Goal: Task Accomplishment & Management: Manage account settings

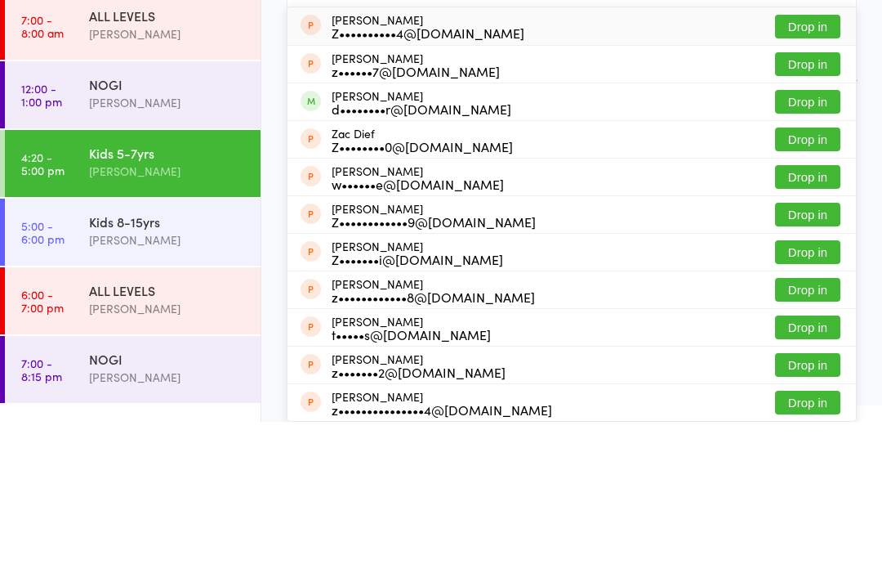
type input "Zach"
click at [810, 246] on button "Drop in" at bounding box center [807, 258] width 65 height 24
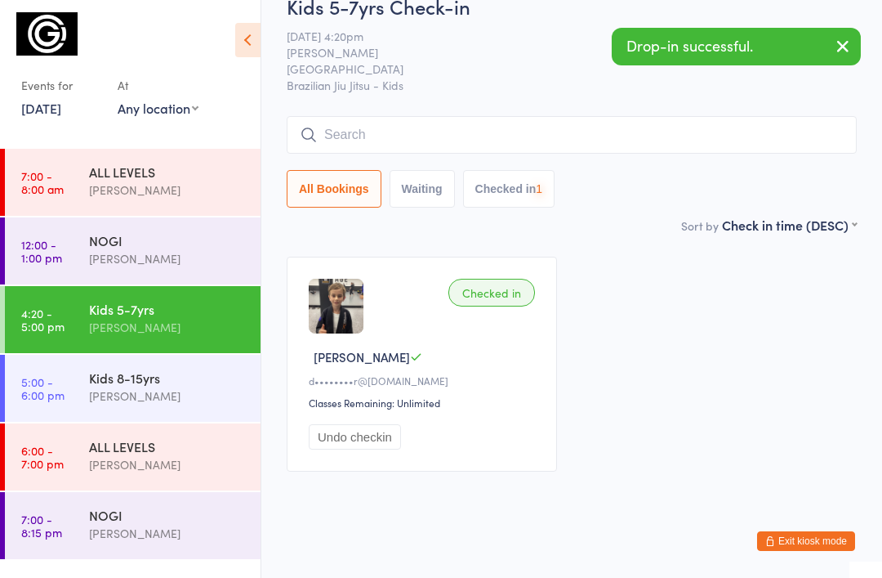
click at [387, 154] on input "search" at bounding box center [572, 135] width 570 height 38
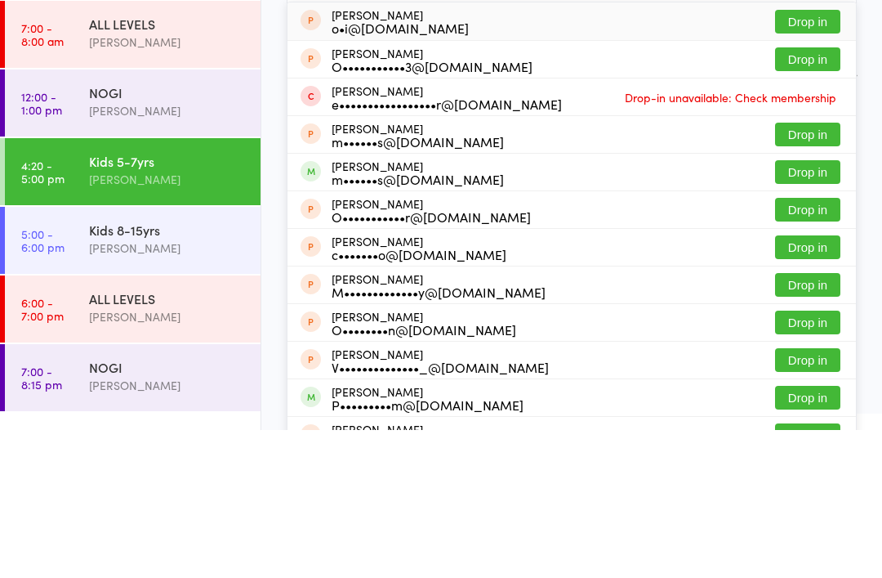
type input "Oli"
click at [797, 308] on button "Drop in" at bounding box center [807, 320] width 65 height 24
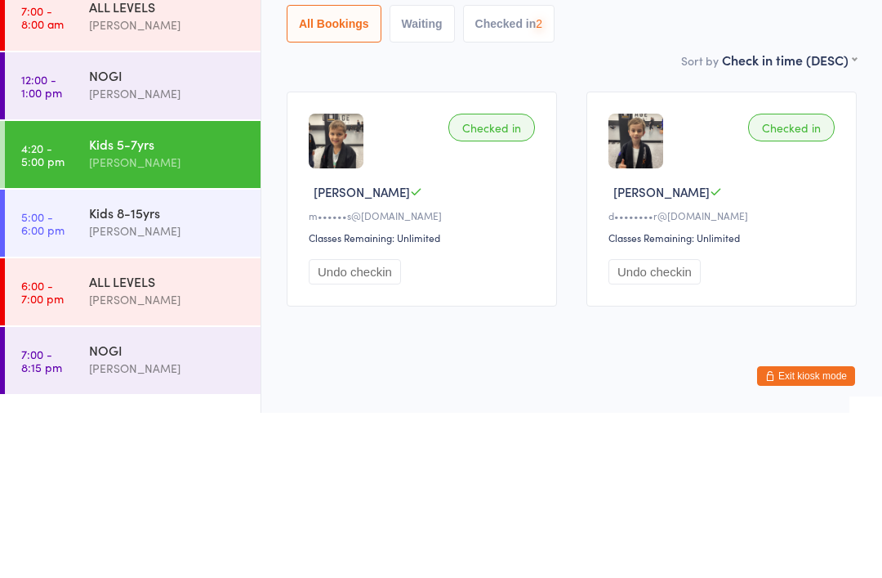
click at [196, 368] on div "Kids 8-15yrs" at bounding box center [168, 377] width 158 height 18
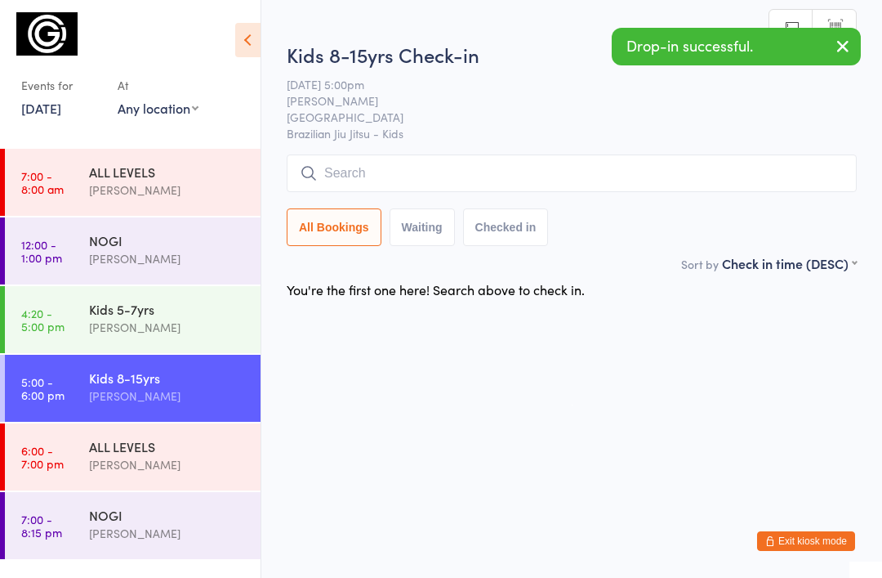
click at [409, 176] on input "search" at bounding box center [572, 173] width 570 height 38
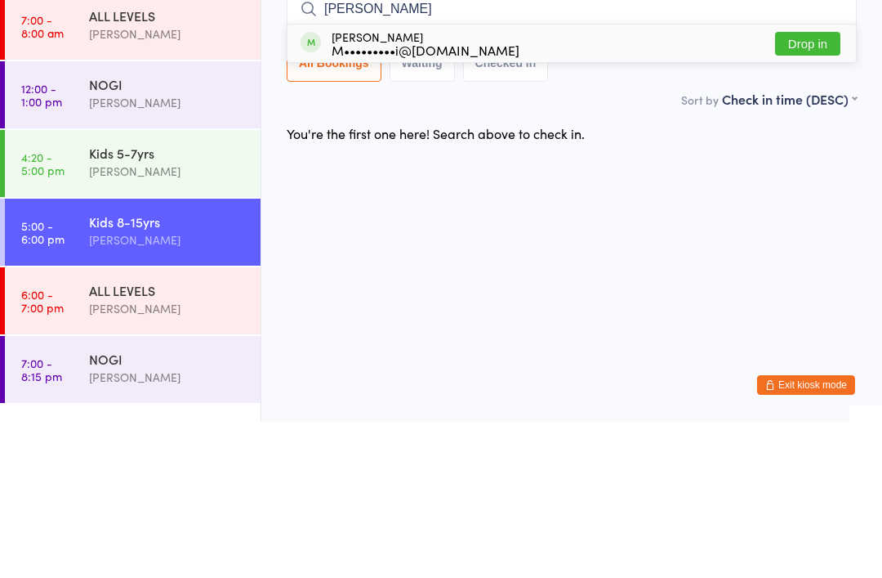
type input "Etie"
click at [805, 188] on button "Drop in" at bounding box center [807, 200] width 65 height 24
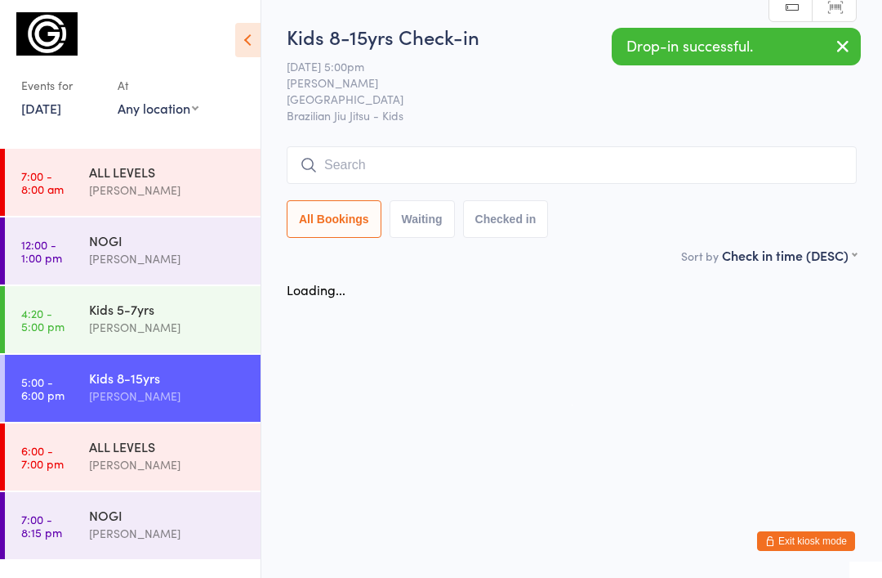
click at [412, 168] on input "search" at bounding box center [572, 165] width 570 height 38
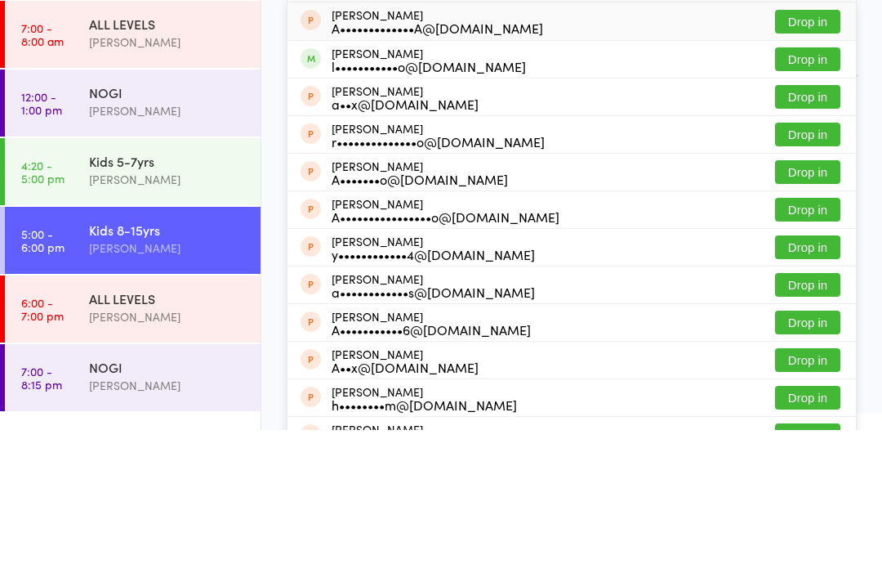
type input "Alessi"
click at [806, 195] on button "Drop in" at bounding box center [807, 207] width 65 height 24
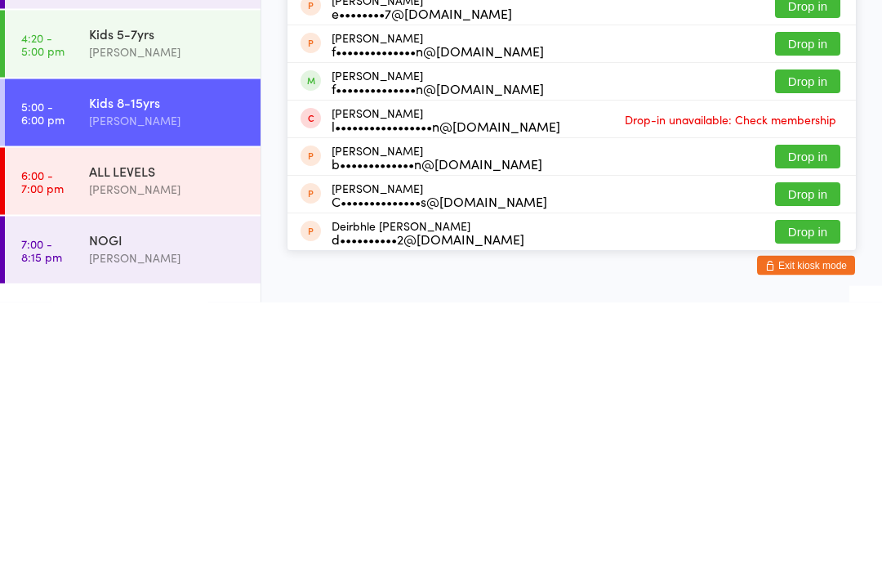
type input "Henr"
click at [805, 346] on button "Drop in" at bounding box center [807, 358] width 65 height 24
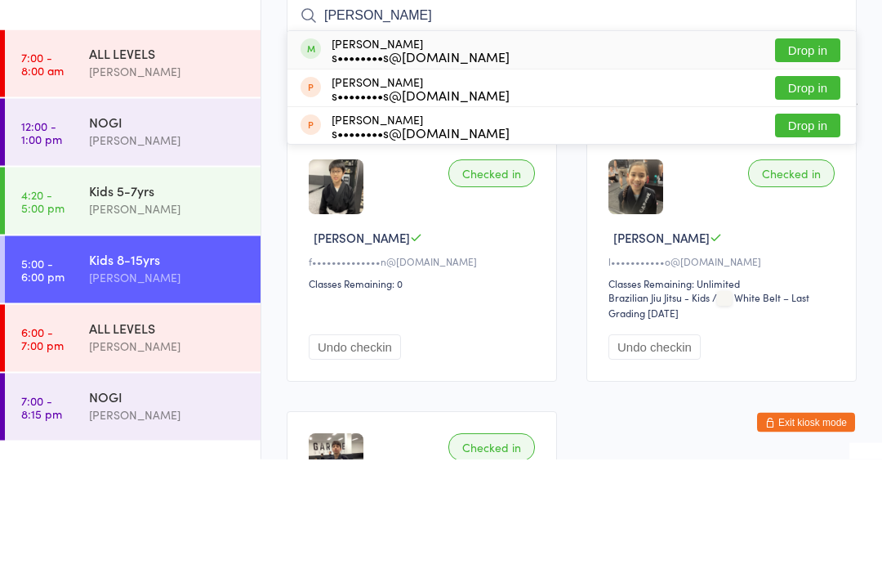
type input "Oleg"
click at [810, 158] on button "Drop in" at bounding box center [807, 170] width 65 height 24
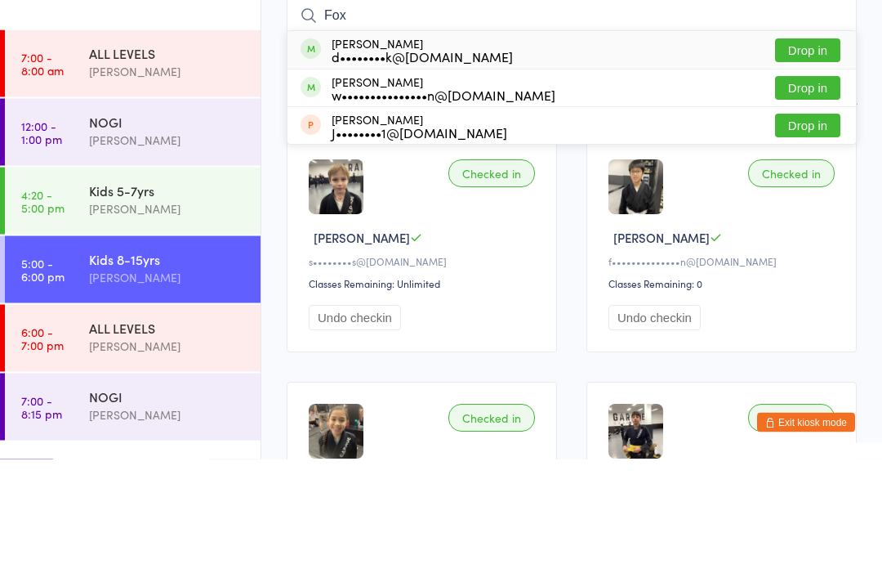
type input "Fox"
click at [816, 158] on button "Drop in" at bounding box center [807, 170] width 65 height 24
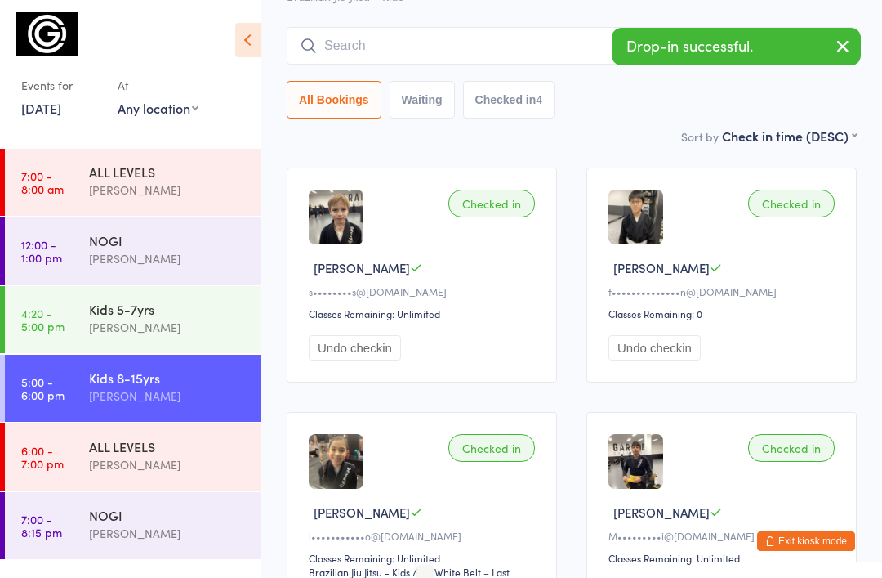
click at [409, 41] on input "search" at bounding box center [572, 46] width 570 height 38
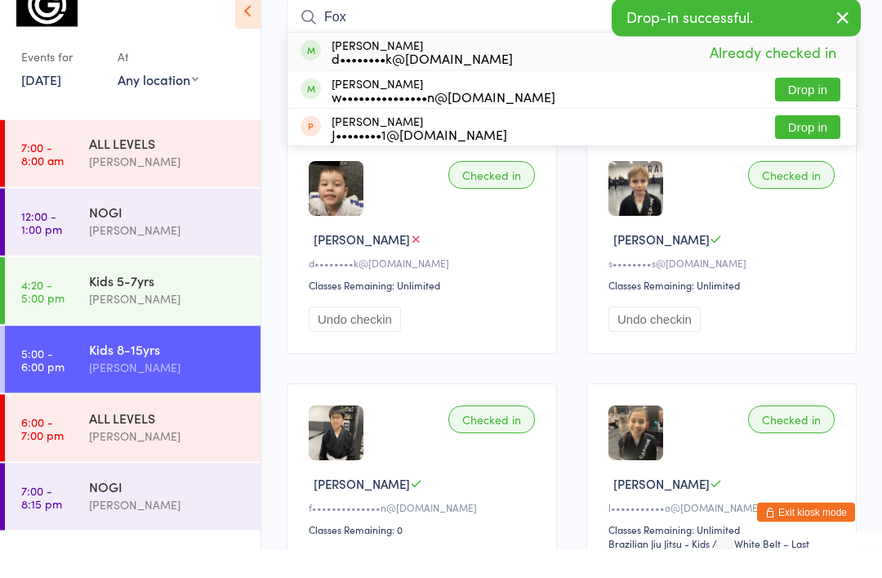
type input "Fox"
click at [810, 107] on button "Drop in" at bounding box center [807, 119] width 65 height 24
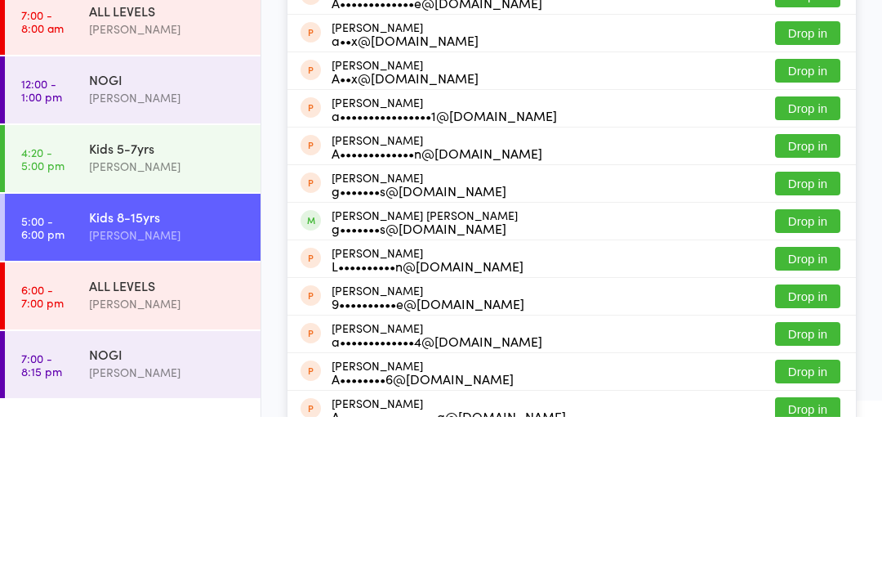
type input "Alexander"
click at [811, 370] on button "Drop in" at bounding box center [807, 382] width 65 height 24
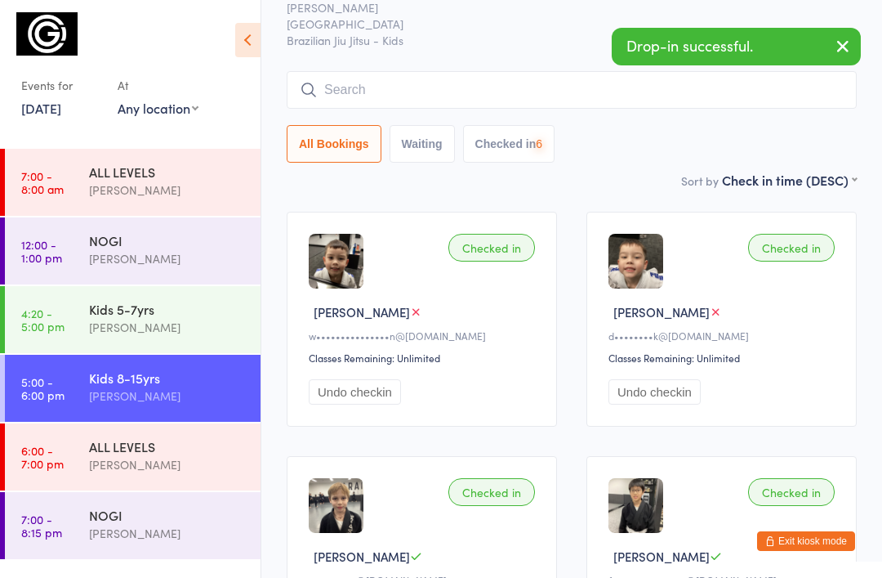
click at [413, 96] on input "search" at bounding box center [572, 90] width 570 height 38
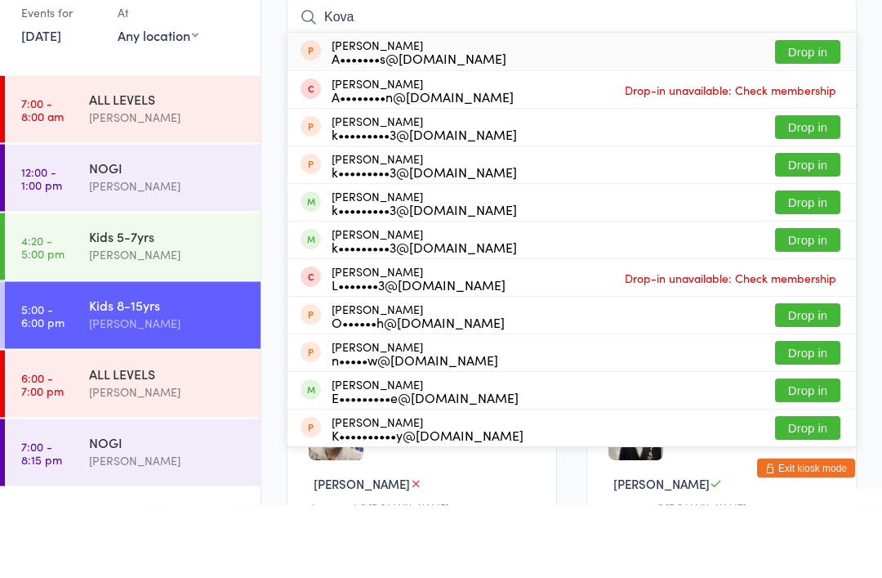
type input "Kova"
click at [822, 301] on button "Drop in" at bounding box center [807, 313] width 65 height 24
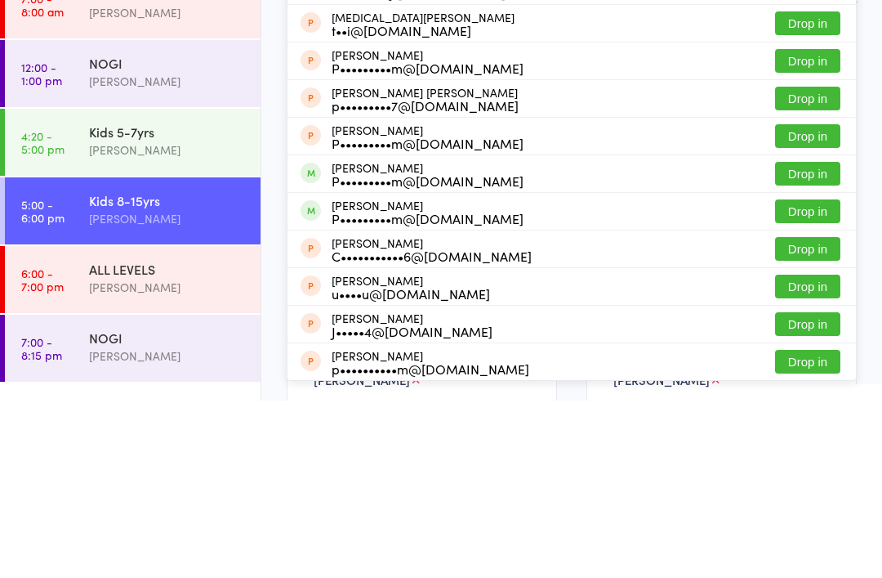
type input "Pear"
click at [811, 377] on button "Drop in" at bounding box center [807, 389] width 65 height 24
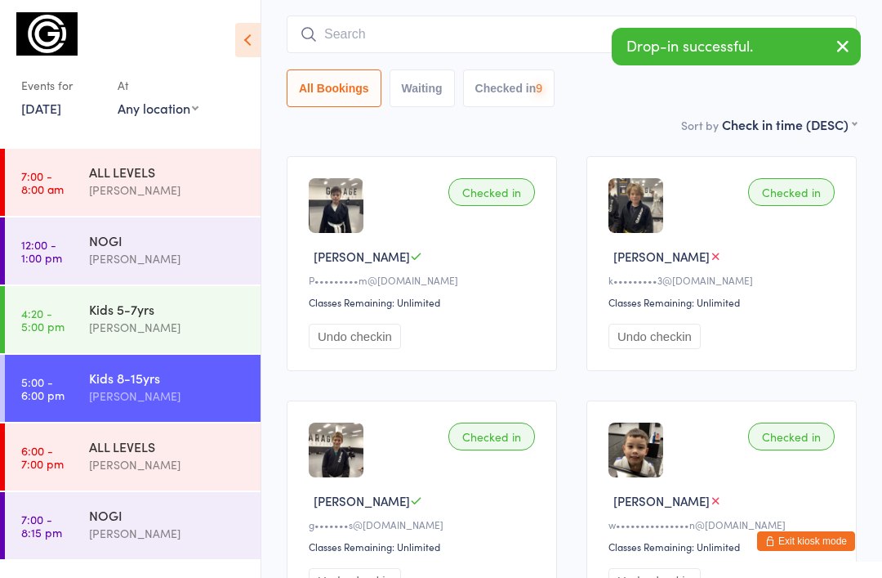
click at [368, 37] on input "search" at bounding box center [572, 35] width 570 height 38
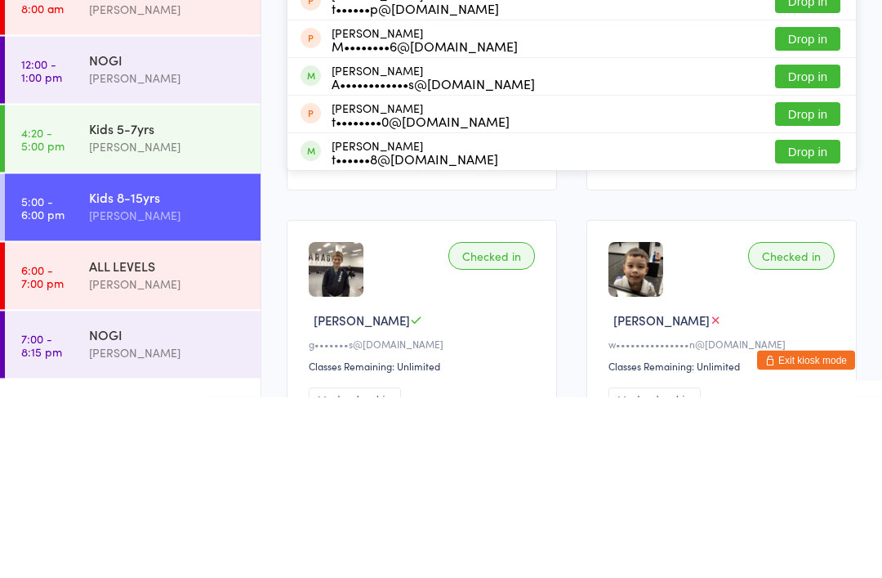
scroll to position [19, 0]
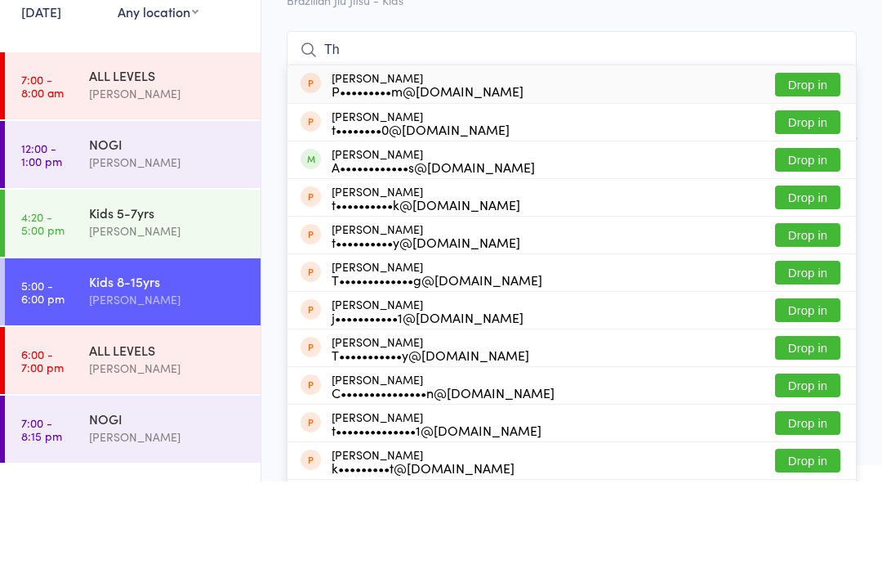
type input "T"
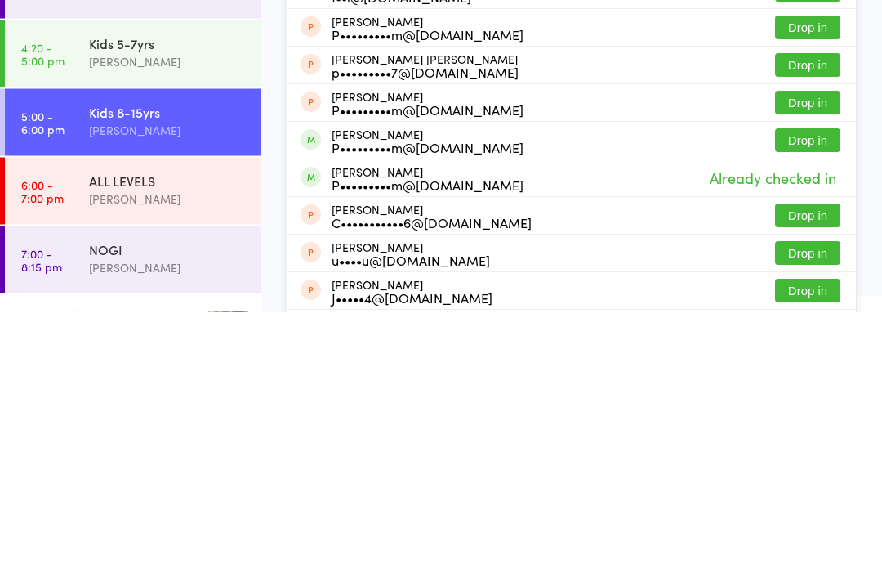
type input "Pear"
click at [806, 395] on button "Drop in" at bounding box center [807, 407] width 65 height 24
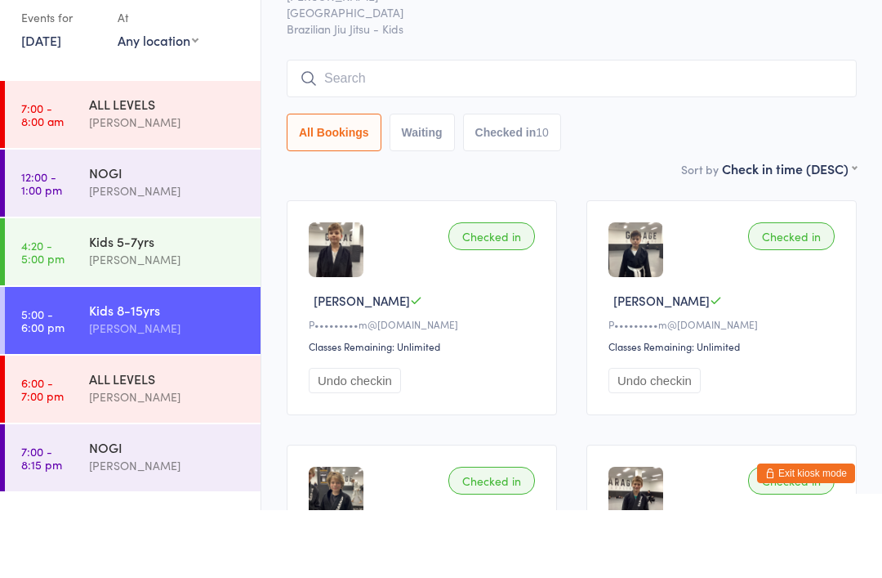
scroll to position [0, 0]
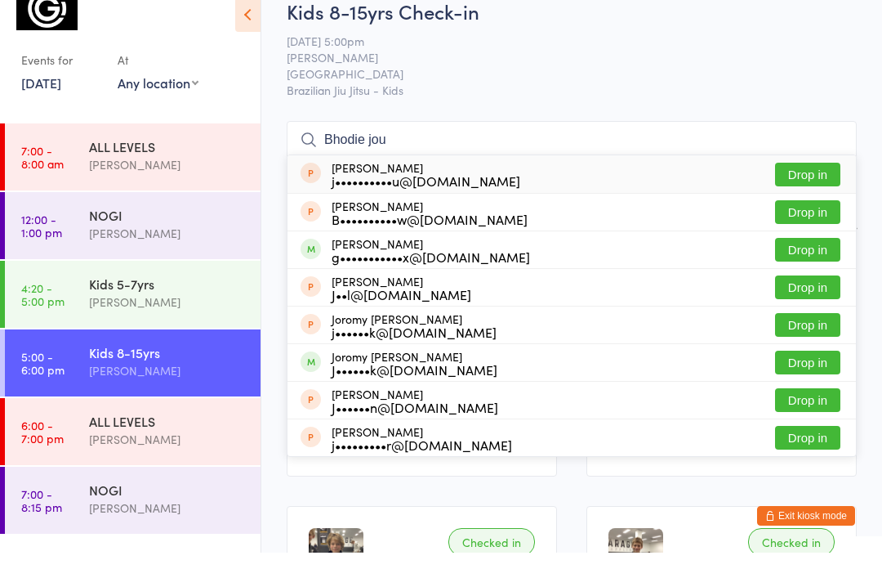
type input "Bhodie jou"
click at [811, 263] on button "Drop in" at bounding box center [807, 275] width 65 height 24
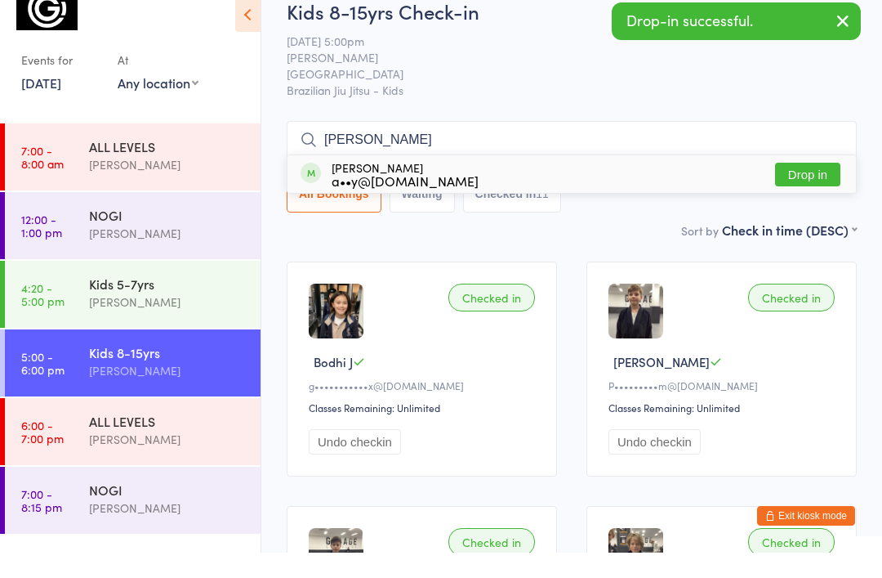
type input "[PERSON_NAME]"
click at [807, 188] on button "Drop in" at bounding box center [807, 200] width 65 height 24
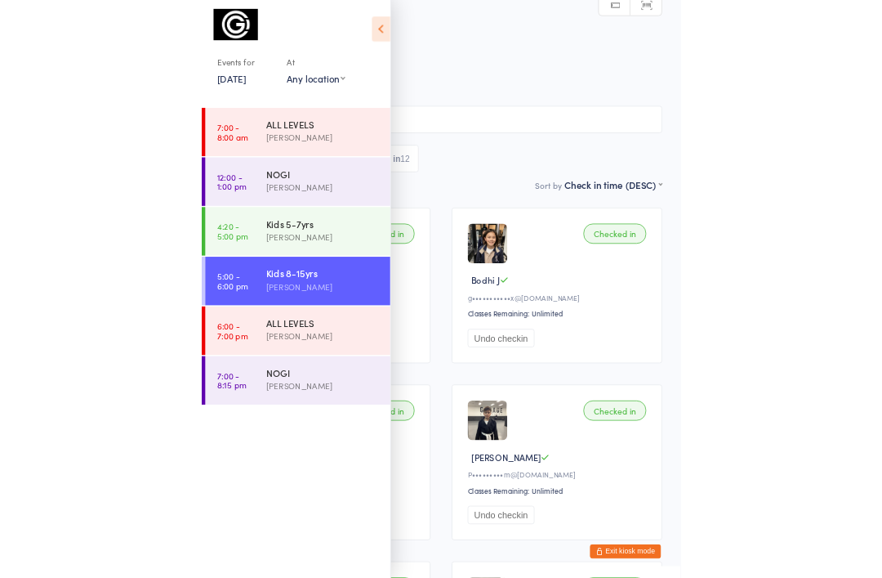
scroll to position [25, 0]
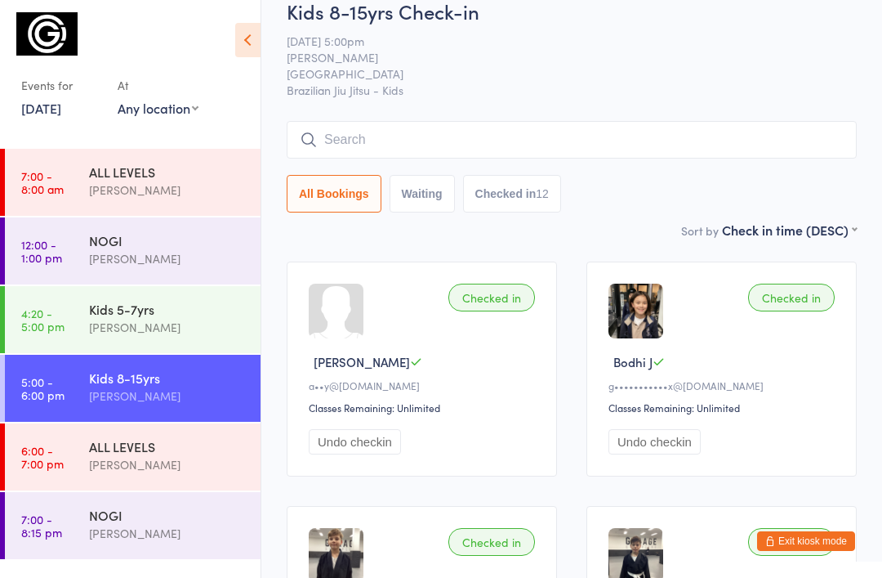
click at [809, 551] on button "Exit kiosk mode" at bounding box center [806, 541] width 98 height 20
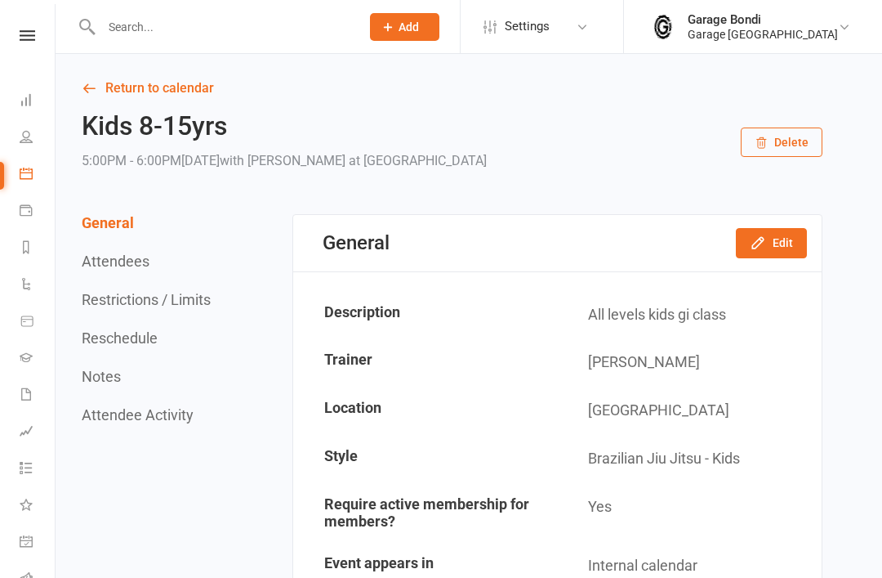
click at [219, 30] on input "text" at bounding box center [222, 27] width 252 height 23
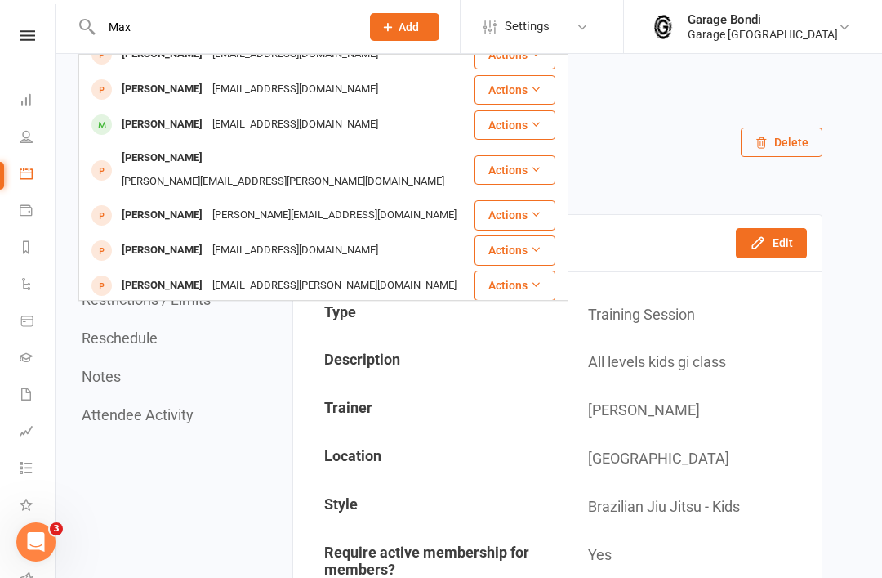
scroll to position [402, 0]
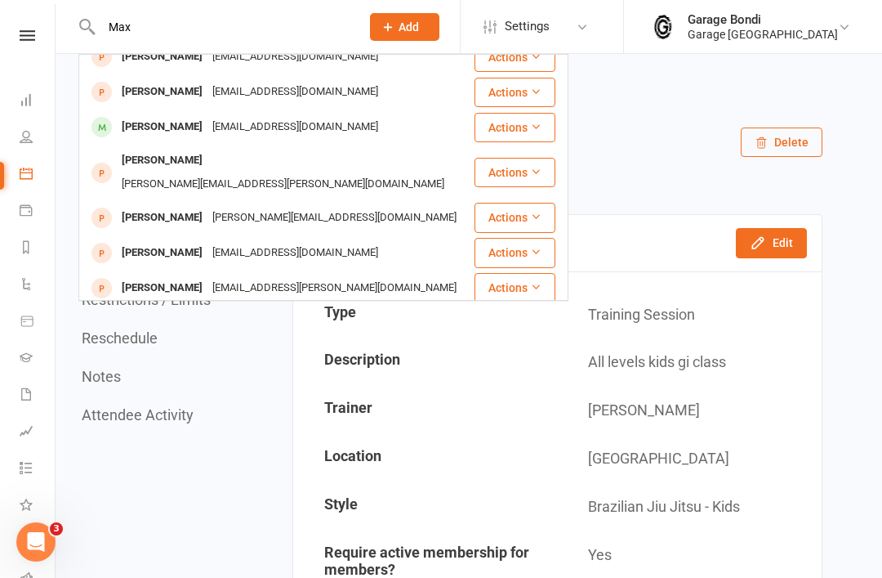
type input "Max"
click at [196, 136] on div "[PERSON_NAME]" at bounding box center [162, 127] width 91 height 24
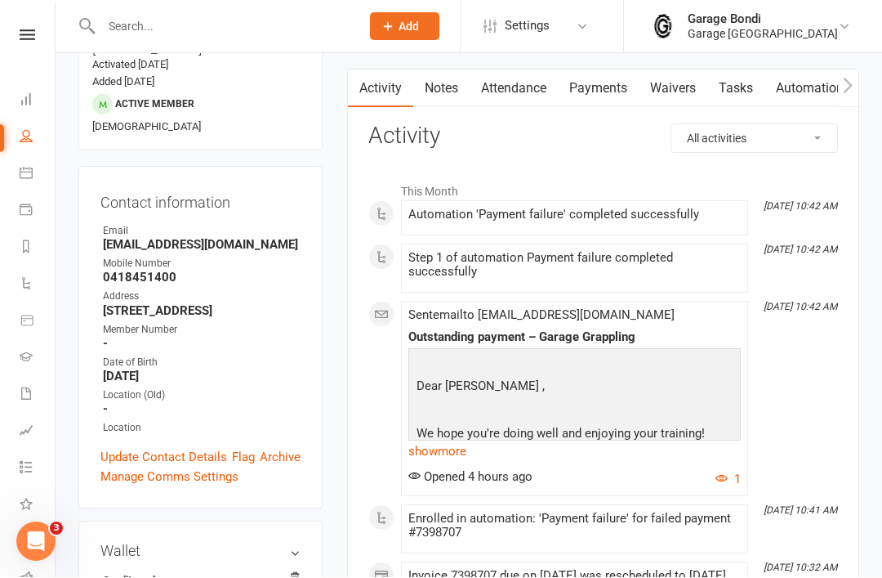
click at [605, 92] on link "Payments" at bounding box center [598, 89] width 81 height 38
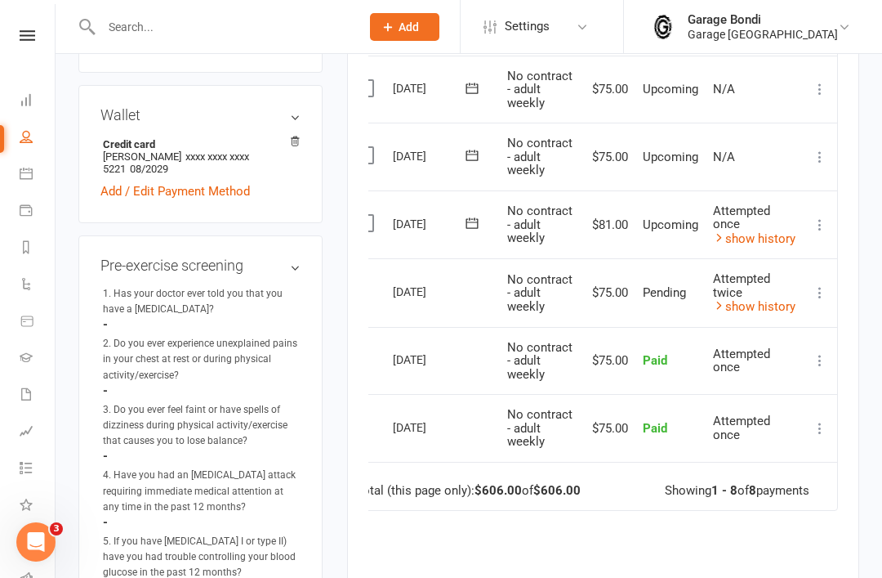
scroll to position [0, 21]
click at [815, 221] on icon at bounding box center [820, 225] width 16 height 16
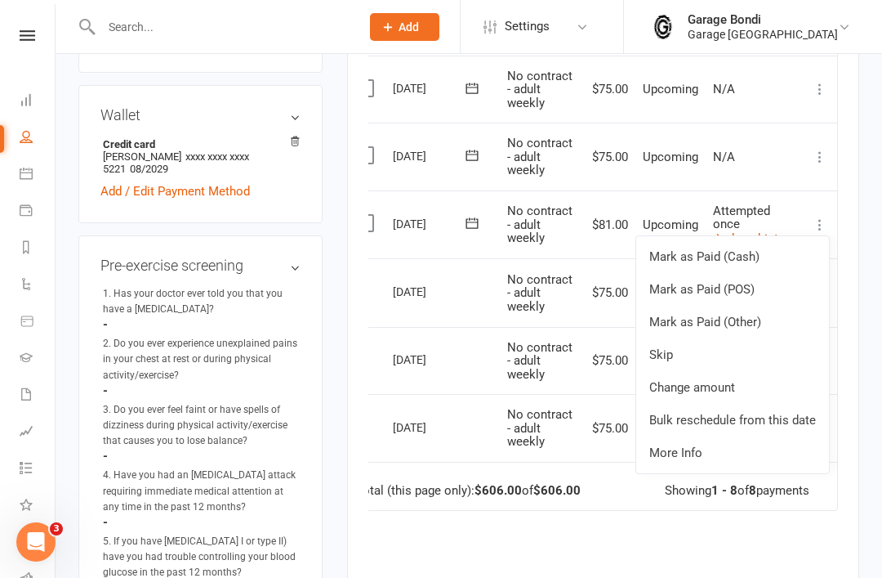
click at [676, 347] on link "Skip" at bounding box center [732, 354] width 193 height 33
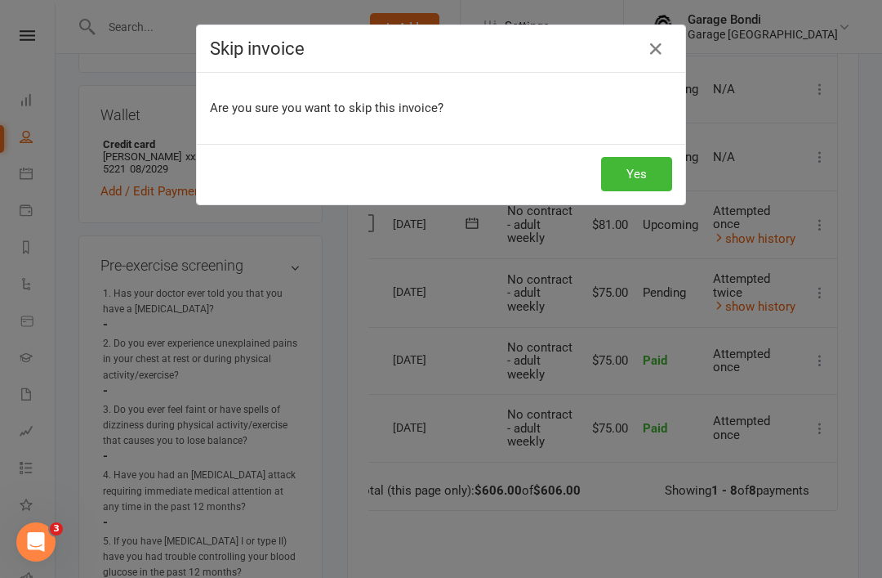
click at [655, 176] on button "Yes" at bounding box center [636, 174] width 71 height 34
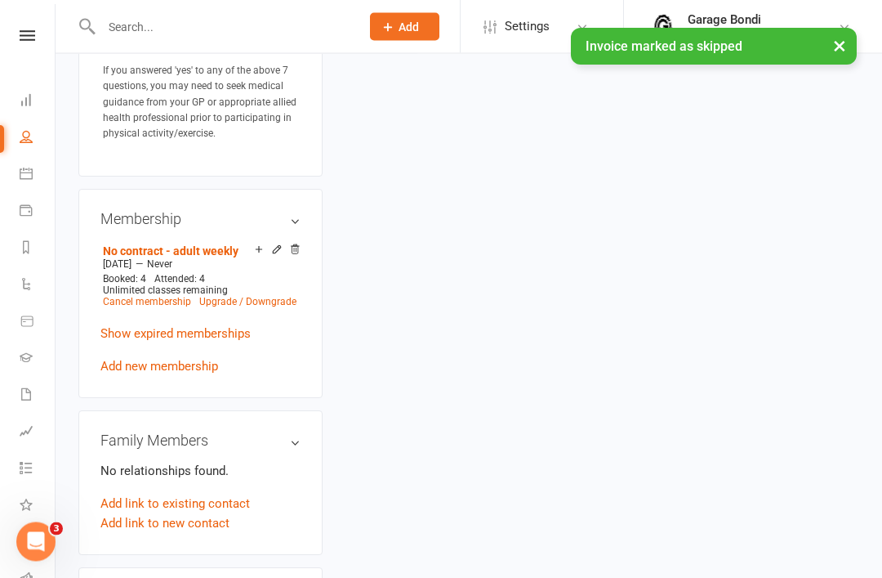
scroll to position [1322, 0]
click at [153, 296] on link "Cancel membership" at bounding box center [147, 301] width 88 height 11
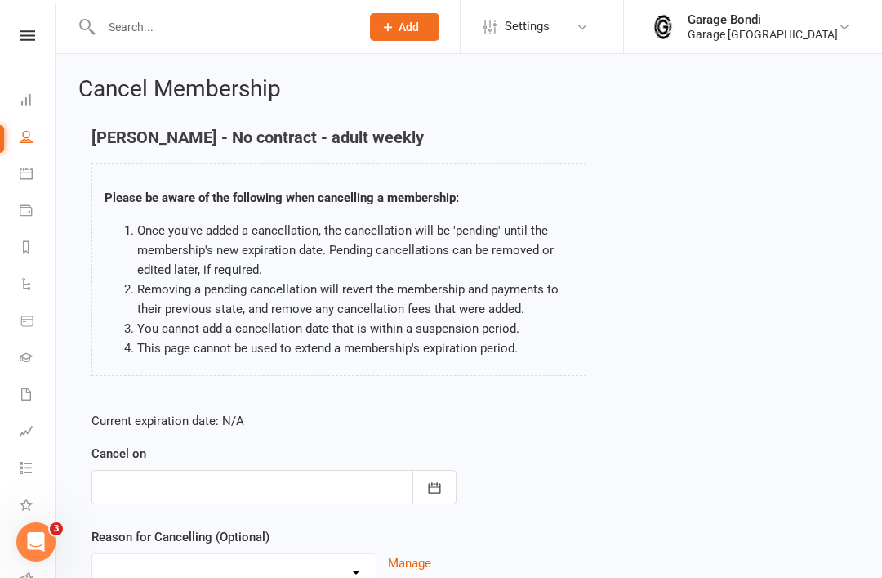
click at [434, 478] on button "button" at bounding box center [435, 487] width 44 height 34
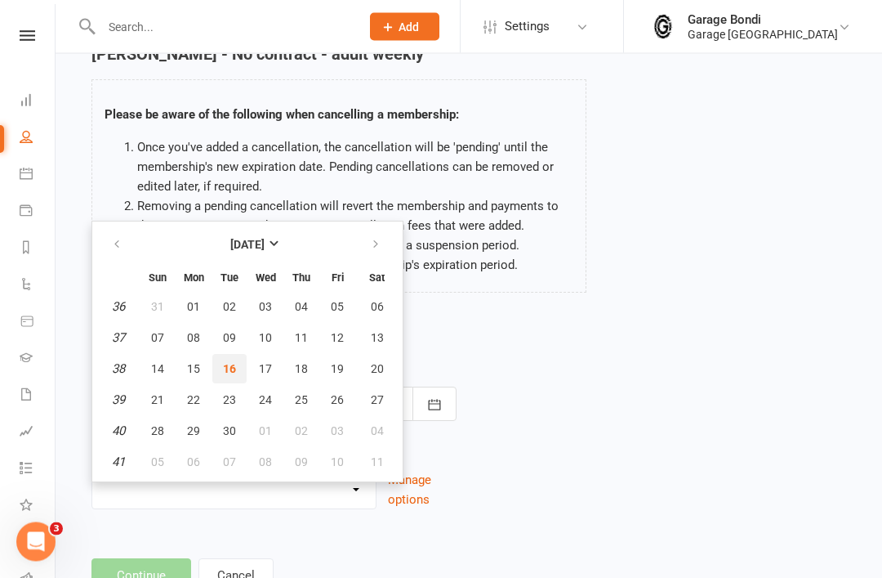
click at [234, 364] on span "16" at bounding box center [229, 369] width 13 height 13
type input "16 Sep 2025"
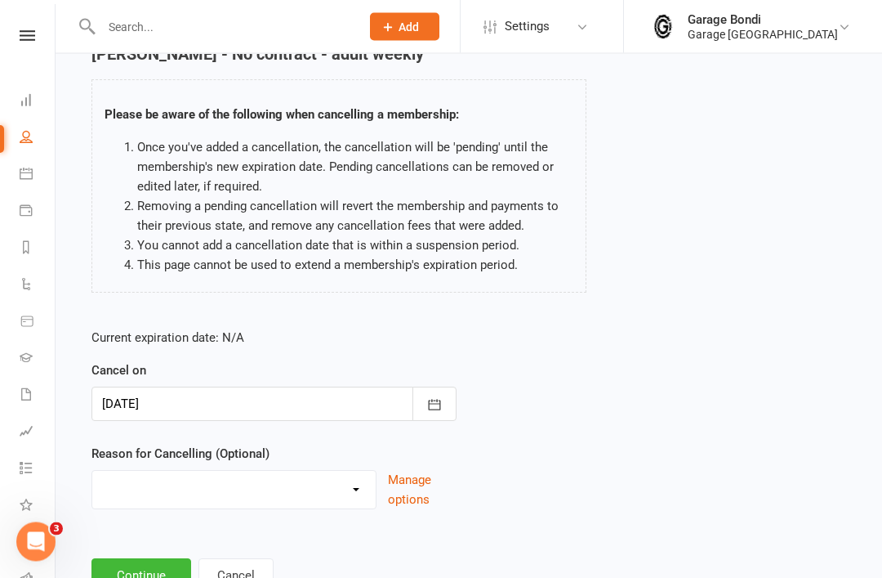
scroll to position [83, 0]
click at [162, 577] on button "Continue" at bounding box center [142, 575] width 100 height 34
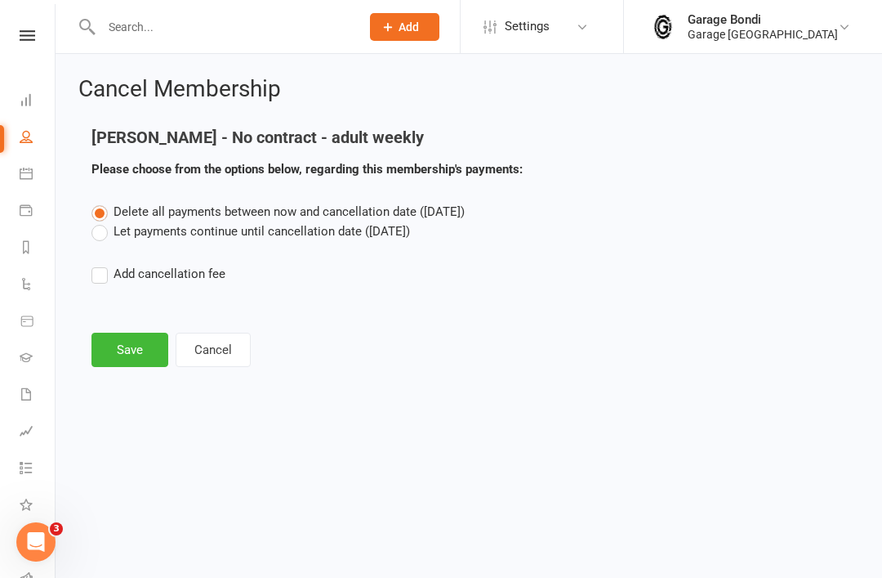
click at [138, 352] on button "Save" at bounding box center [130, 350] width 77 height 34
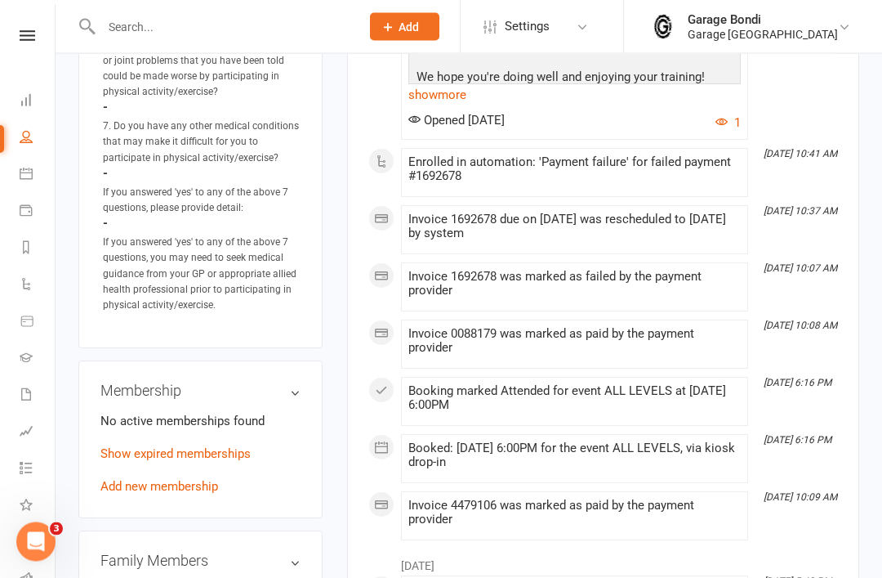
scroll to position [1141, 0]
click at [168, 480] on link "Add new membership" at bounding box center [159, 487] width 118 height 15
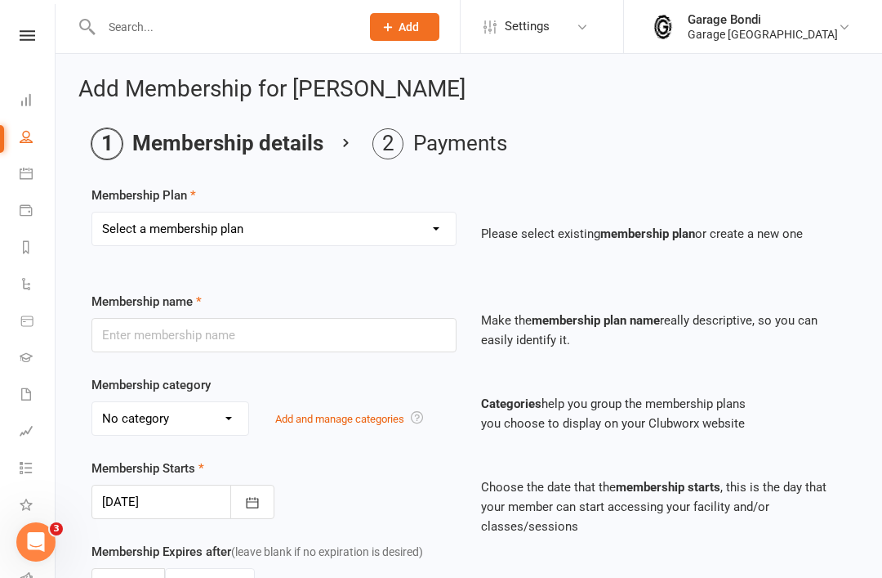
click at [431, 229] on select "Select a membership plan Create new Membership Plan 12 month contract - kids we…" at bounding box center [274, 228] width 364 height 33
select select "15"
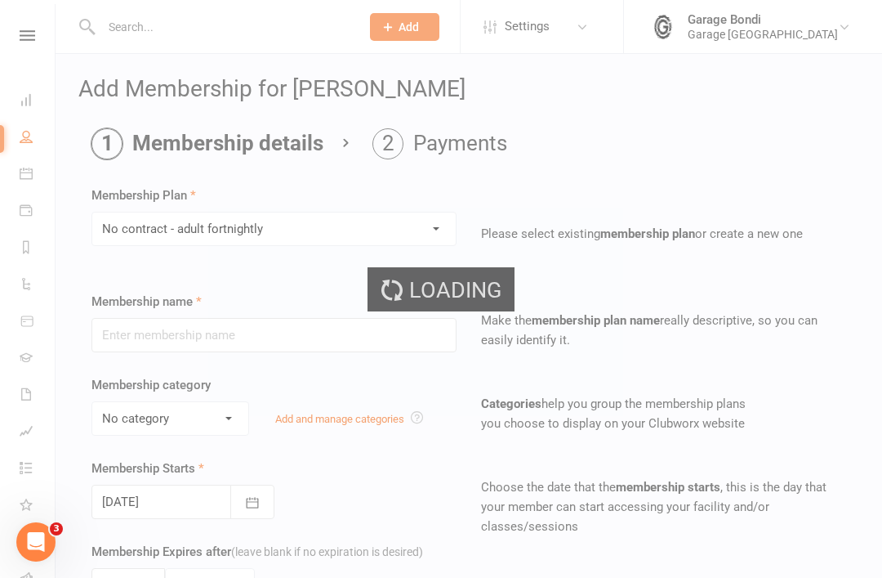
type input "No contract - adult fortnightly"
select select "0"
type input "0"
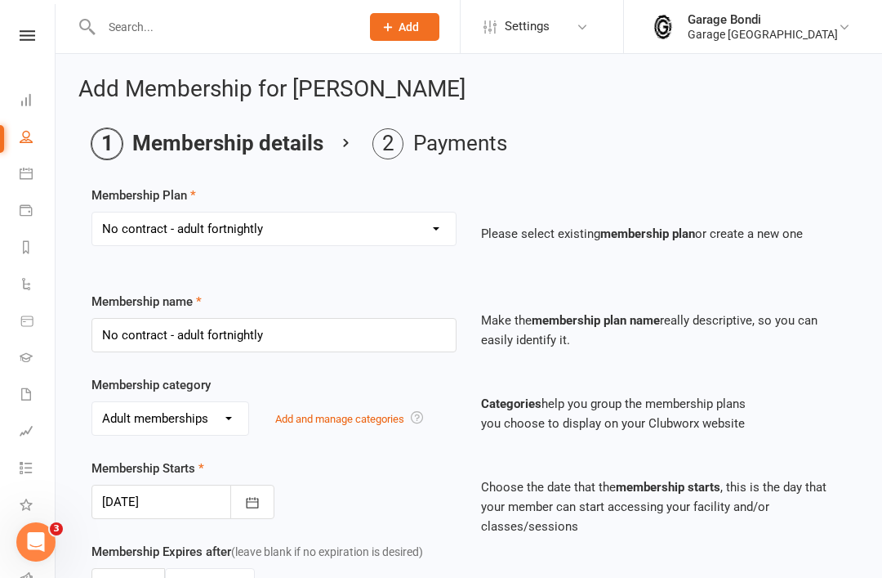
click at [435, 227] on select "Select a membership plan Create new Membership Plan 12 month contract - kids we…" at bounding box center [274, 228] width 364 height 33
select select "6"
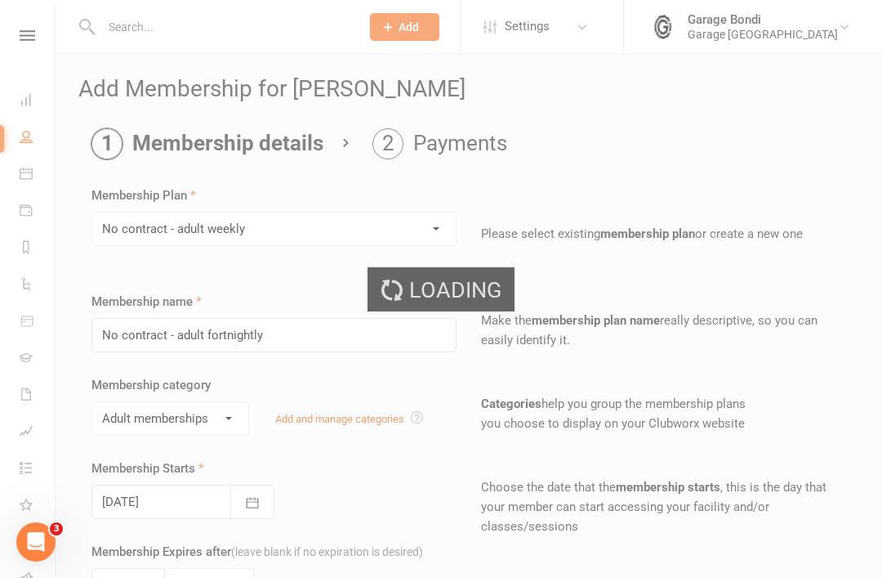
type input "No contract - adult weekly"
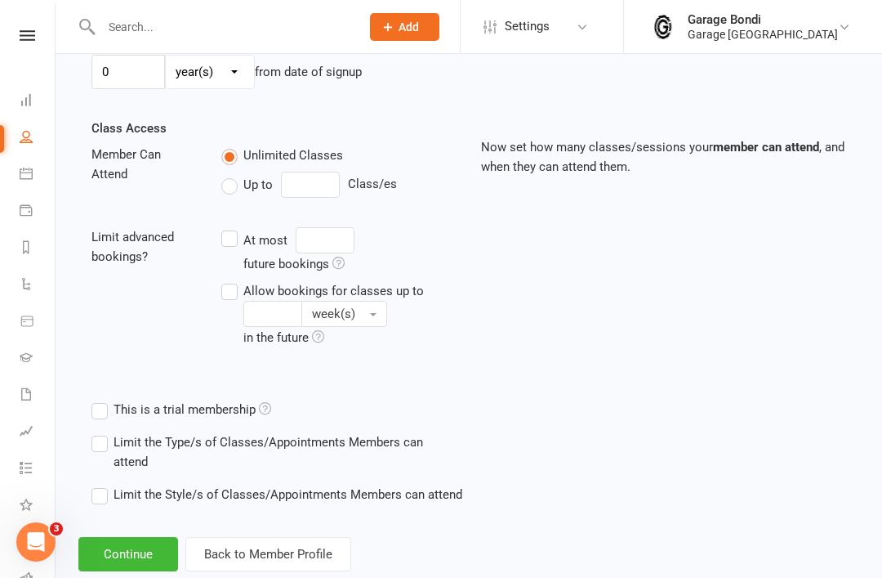
scroll to position [514, 0]
click at [144, 551] on button "Continue" at bounding box center [128, 553] width 100 height 34
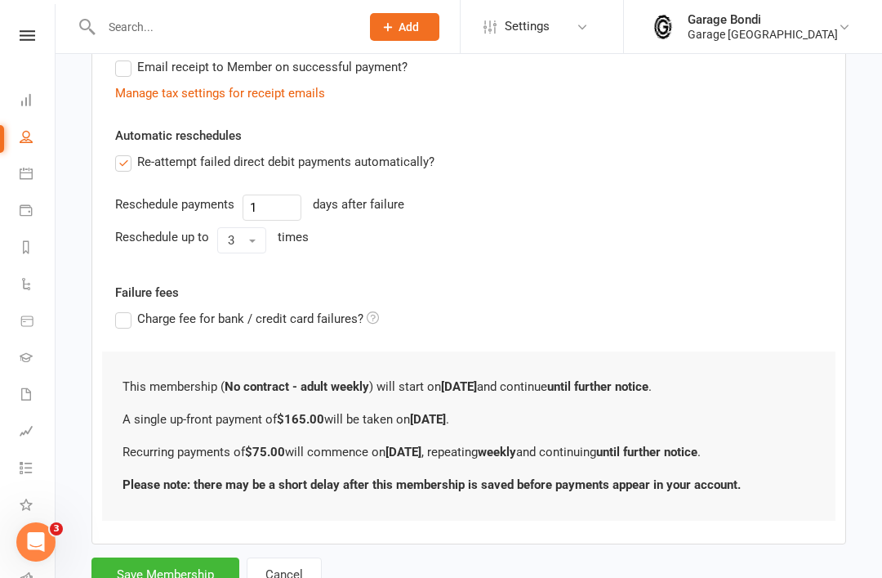
scroll to position [0, 0]
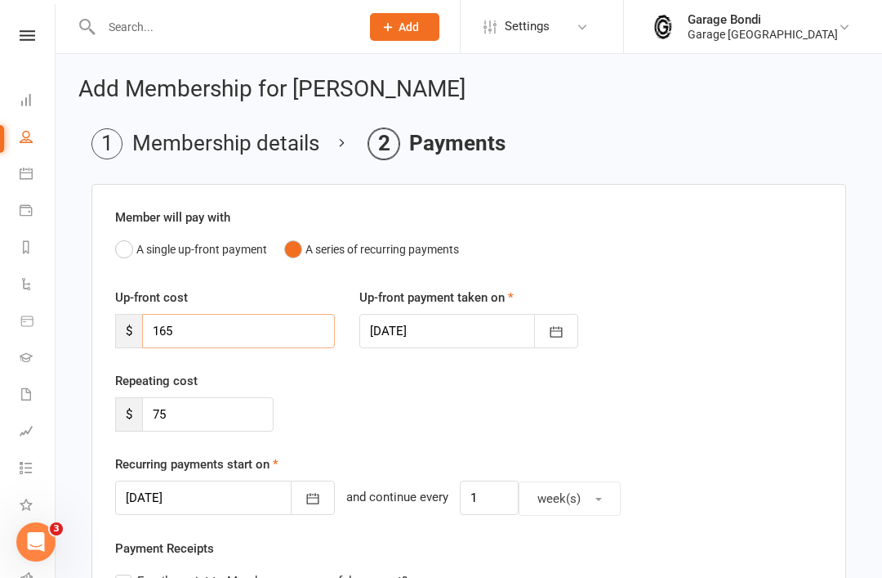
click at [206, 330] on input "165" at bounding box center [238, 331] width 193 height 34
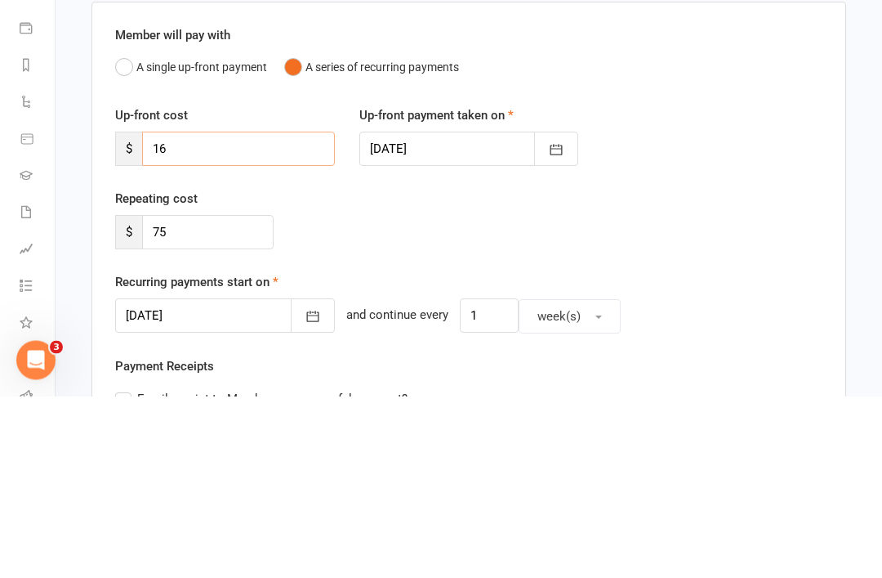
type input "1"
type input "225"
click at [559, 324] on icon "button" at bounding box center [556, 332] width 16 height 16
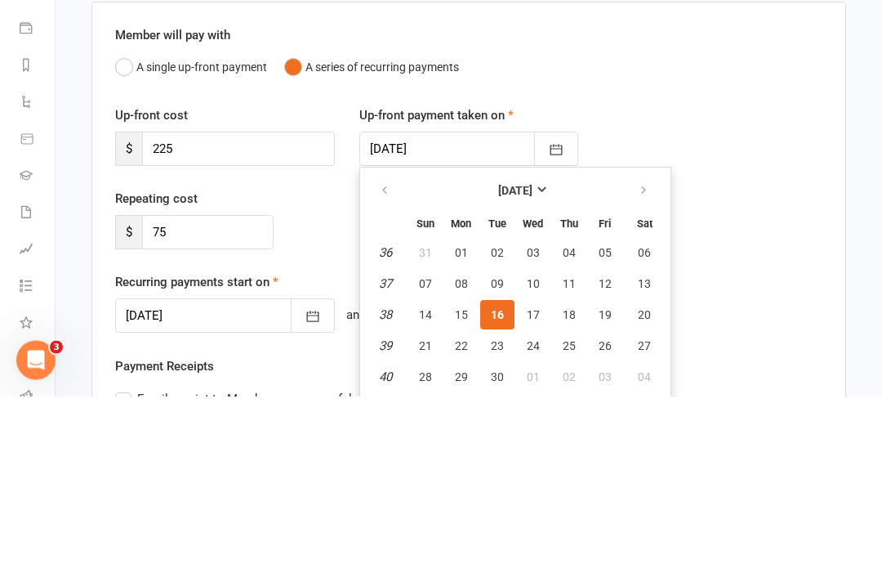
scroll to position [309, 0]
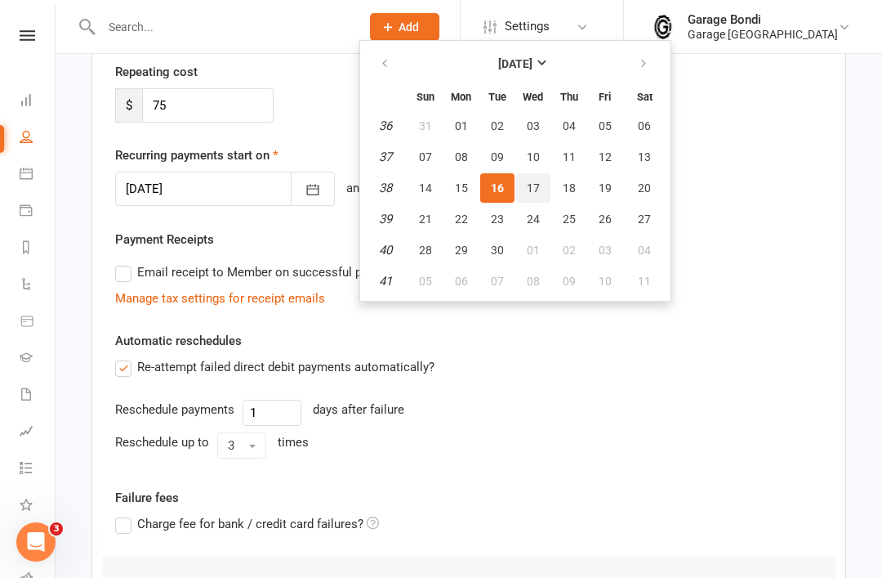
click at [537, 195] on button "17" at bounding box center [533, 187] width 34 height 29
type input "17 Sep 2025"
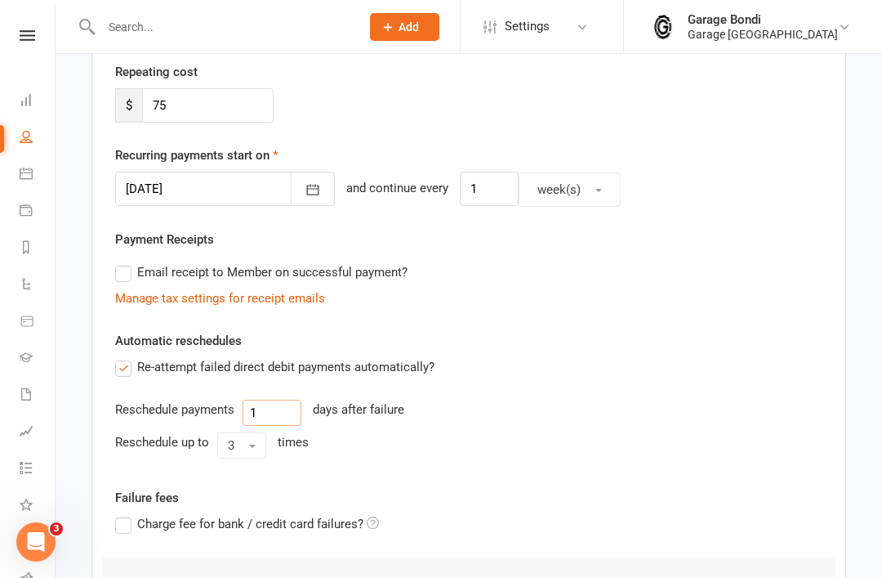
click at [275, 400] on input "1" at bounding box center [272, 413] width 59 height 26
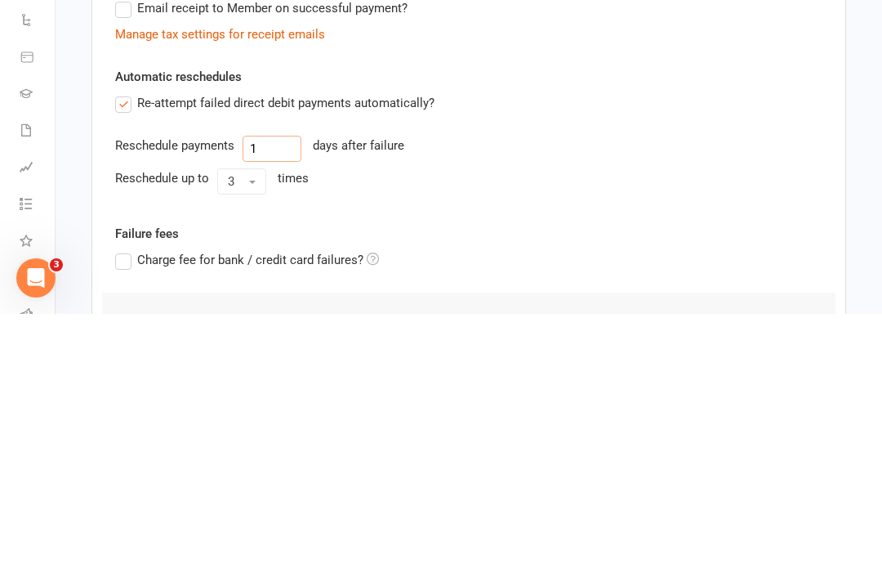
click at [280, 400] on input "1" at bounding box center [272, 413] width 59 height 26
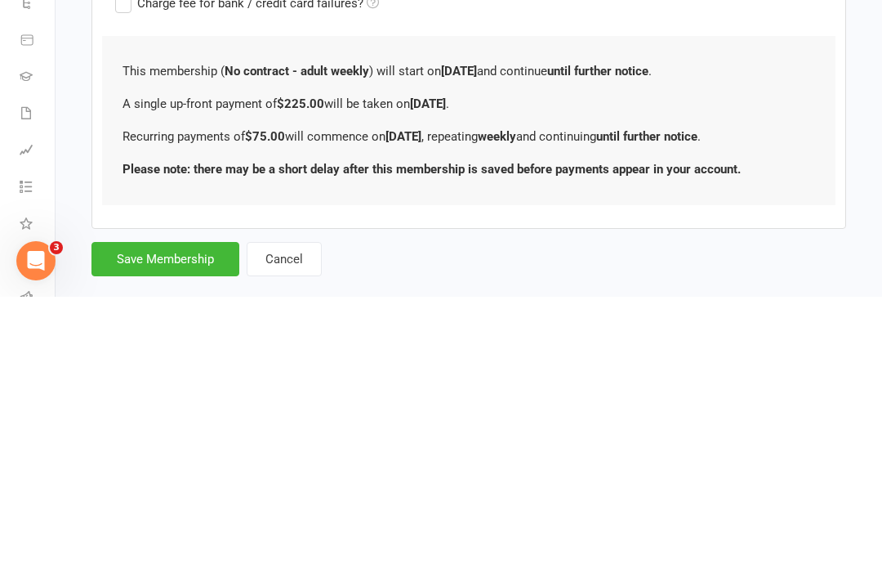
scroll to position [591, 0]
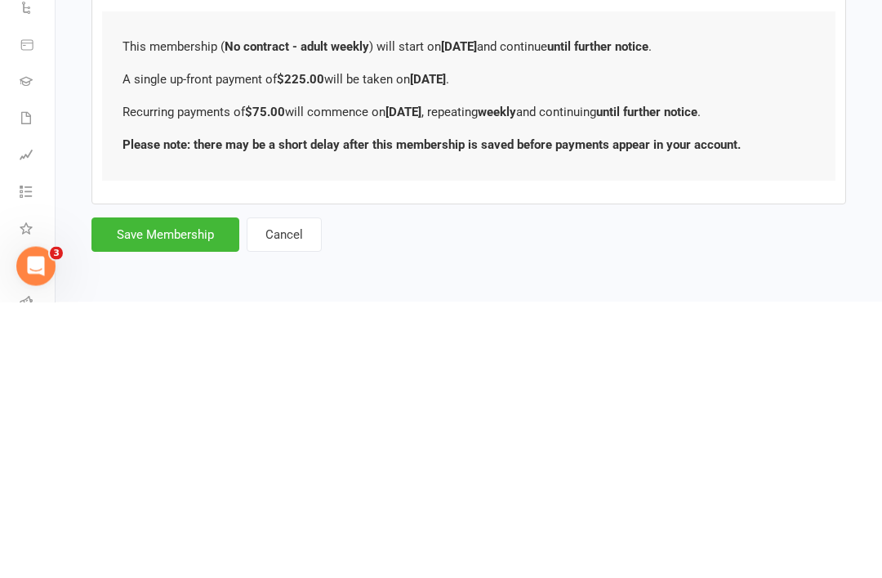
type input "3"
click at [180, 493] on button "Save Membership" at bounding box center [166, 510] width 148 height 34
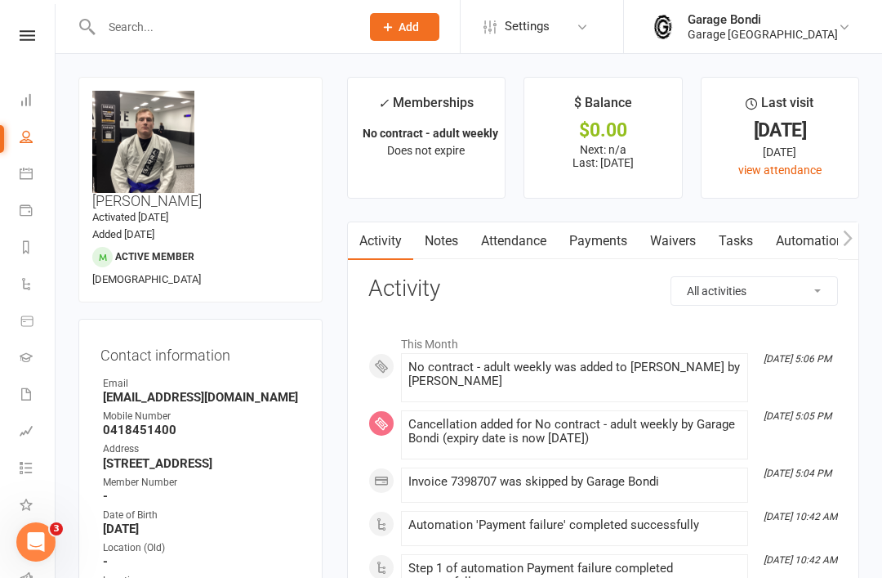
click at [38, 182] on link "Calendar" at bounding box center [38, 175] width 37 height 37
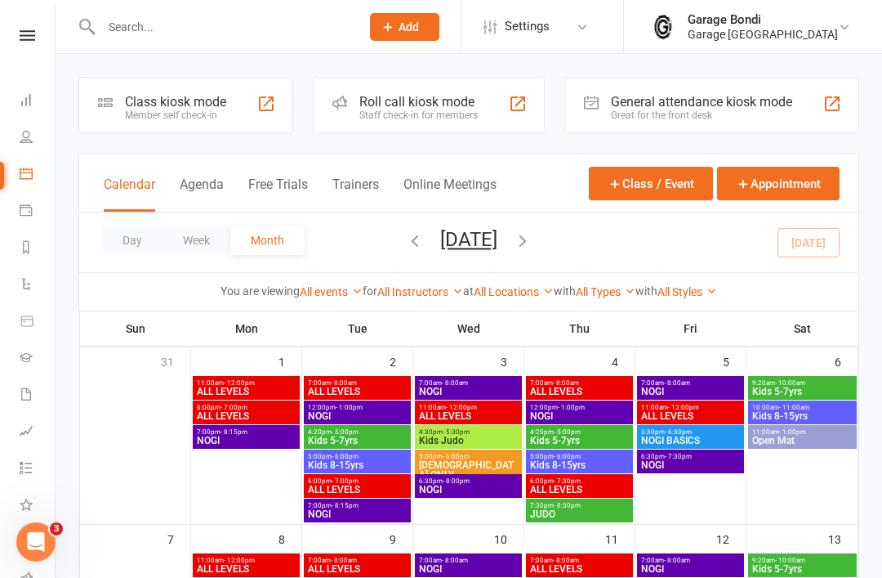
click at [213, 108] on div "Class kiosk mode" at bounding box center [175, 102] width 101 height 16
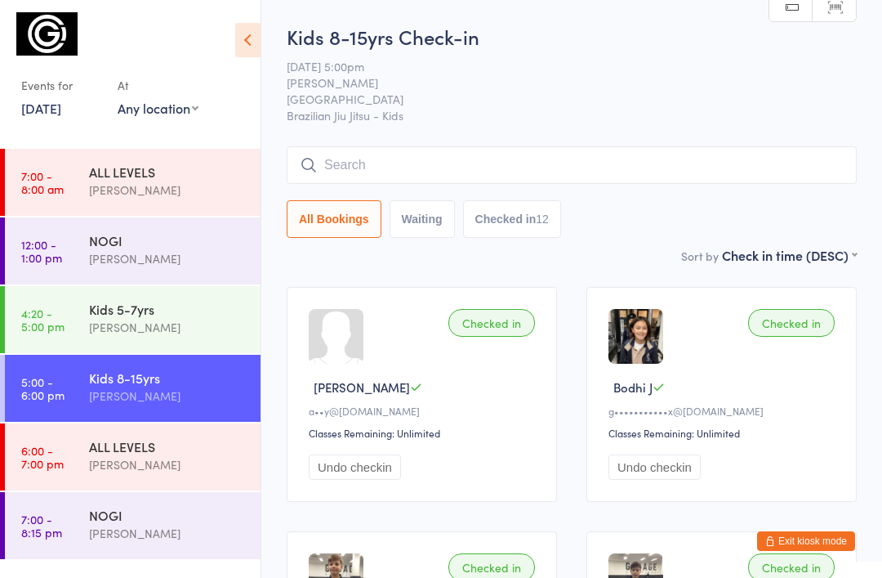
click at [192, 257] on div "[PERSON_NAME]" at bounding box center [168, 258] width 158 height 19
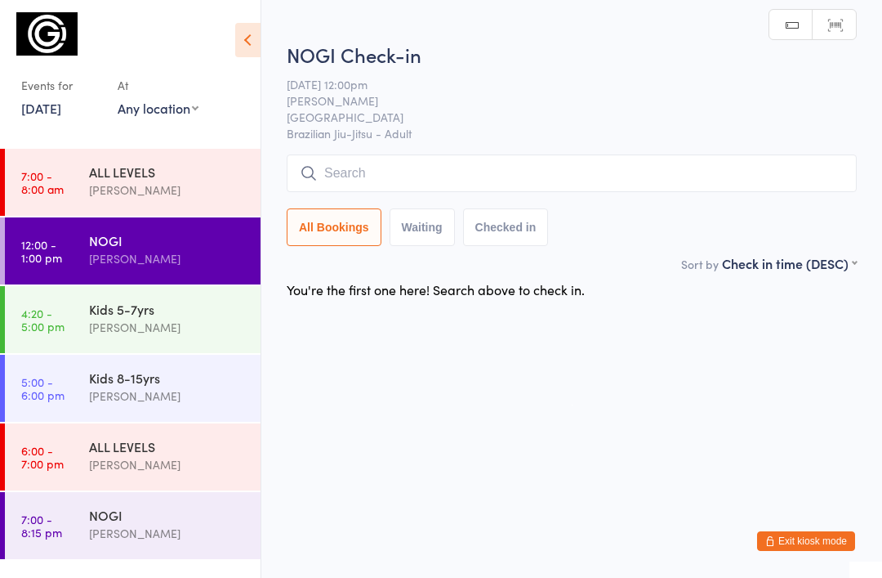
click at [381, 176] on input "search" at bounding box center [572, 173] width 570 height 38
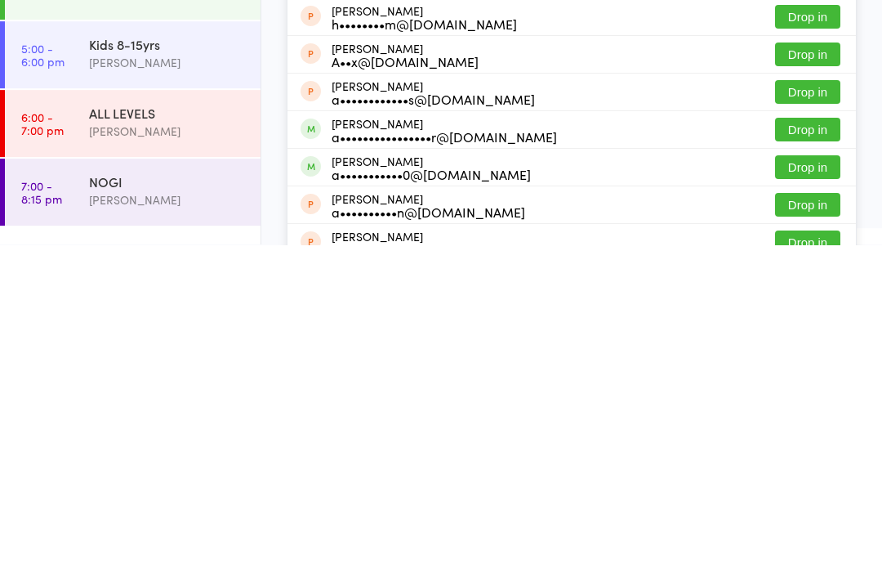
scroll to position [13, 0]
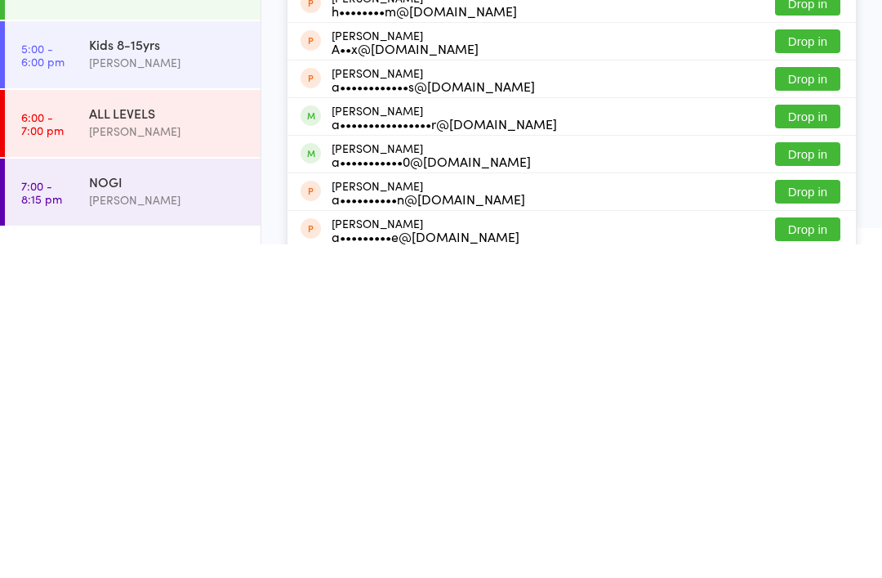
type input "Alex"
click at [802, 438] on button "Drop in" at bounding box center [807, 450] width 65 height 24
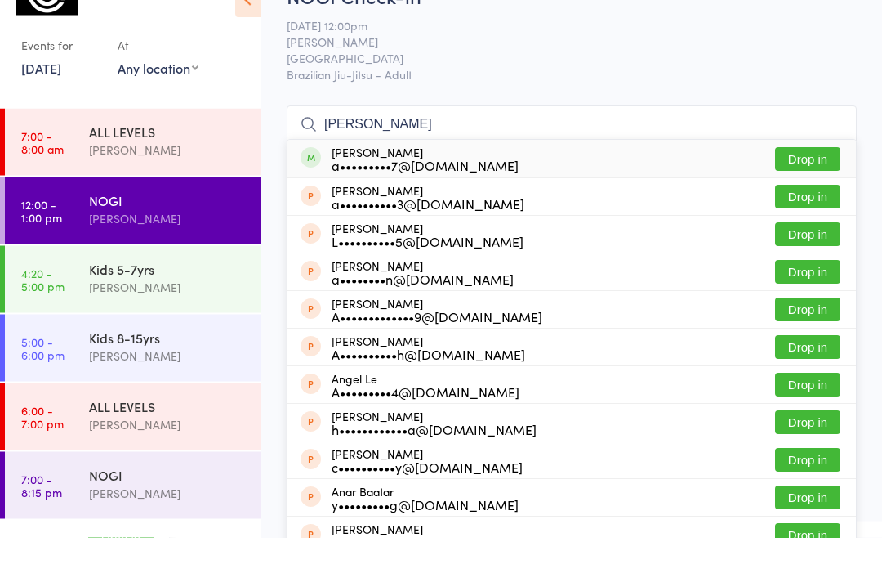
type input "Ann"
click at [807, 188] on button "Drop in" at bounding box center [807, 200] width 65 height 24
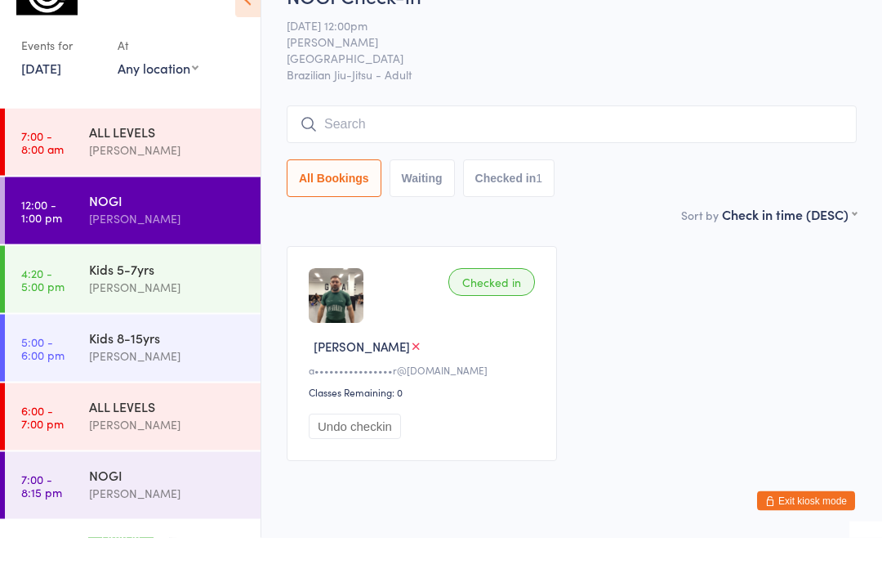
scroll to position [41, 0]
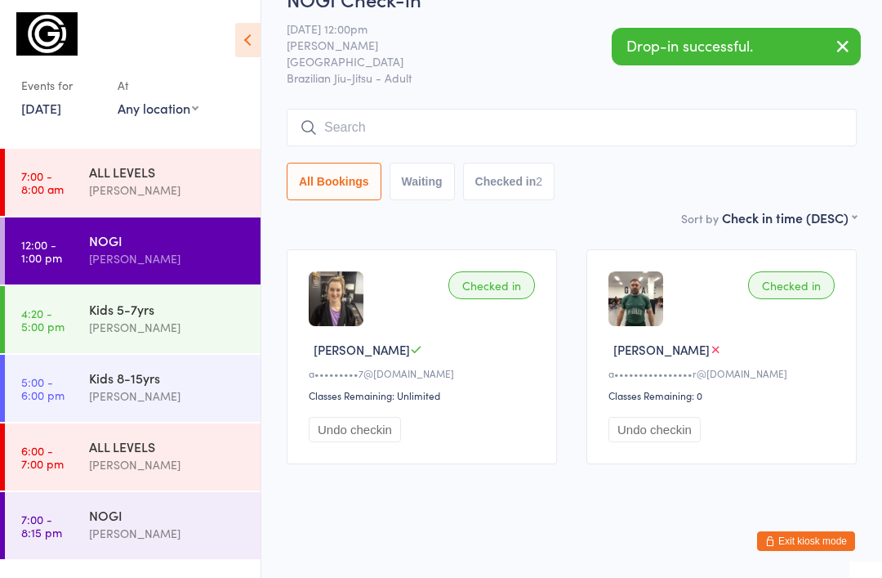
click at [395, 129] on input "search" at bounding box center [572, 128] width 570 height 38
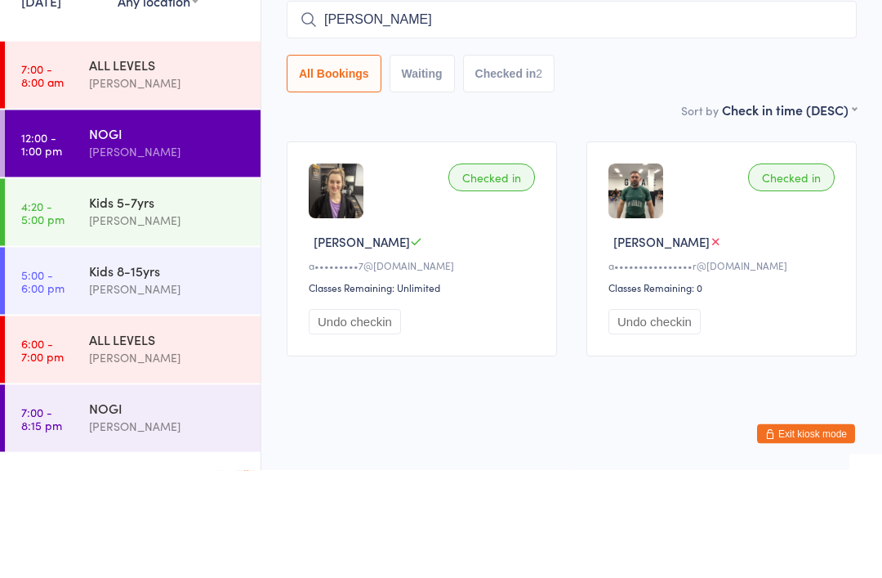
type input "Daniel"
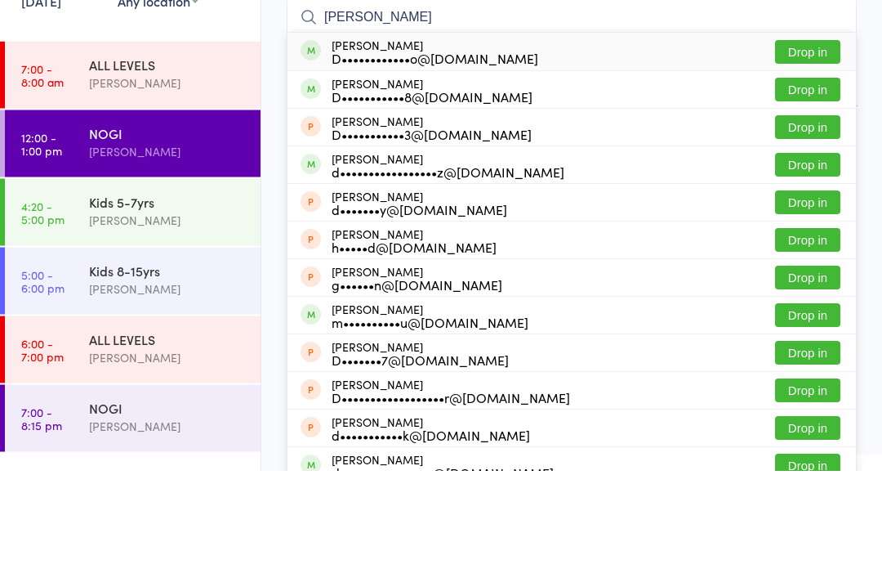
click at [260, 149] on div "ALL LEVELS Gabriella Motta" at bounding box center [175, 181] width 172 height 65
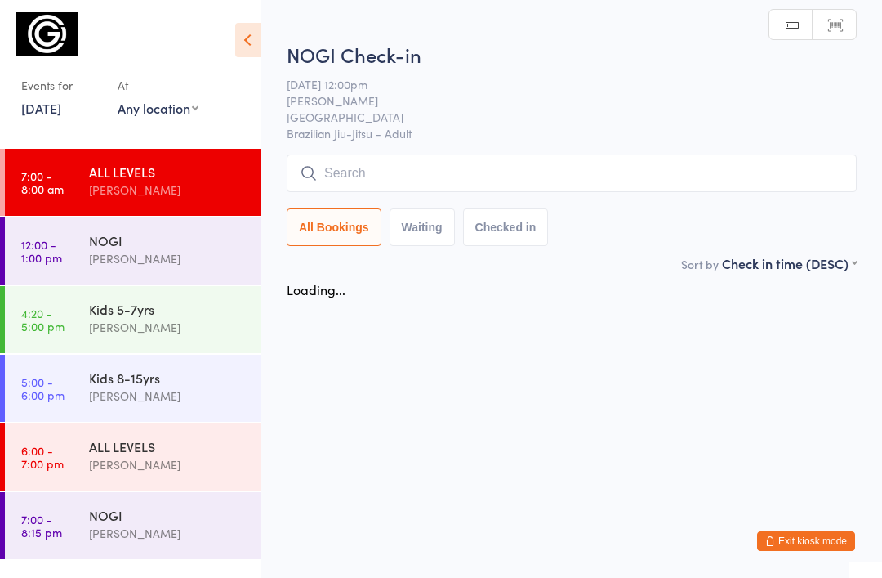
click at [810, 543] on button "Exit kiosk mode" at bounding box center [806, 541] width 98 height 20
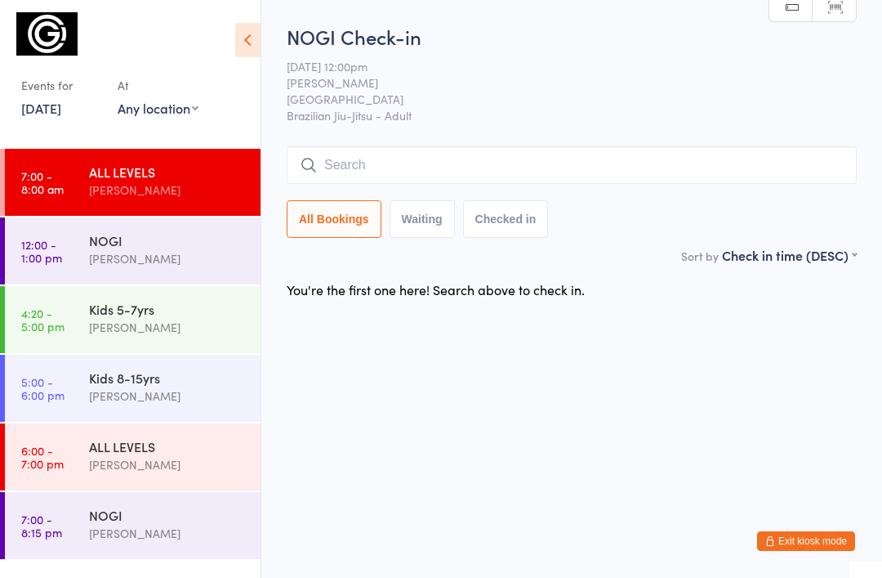
click at [806, 545] on button "Exit kiosk mode" at bounding box center [806, 541] width 98 height 20
click at [208, 382] on div "Kids 8-15yrs" at bounding box center [168, 377] width 158 height 18
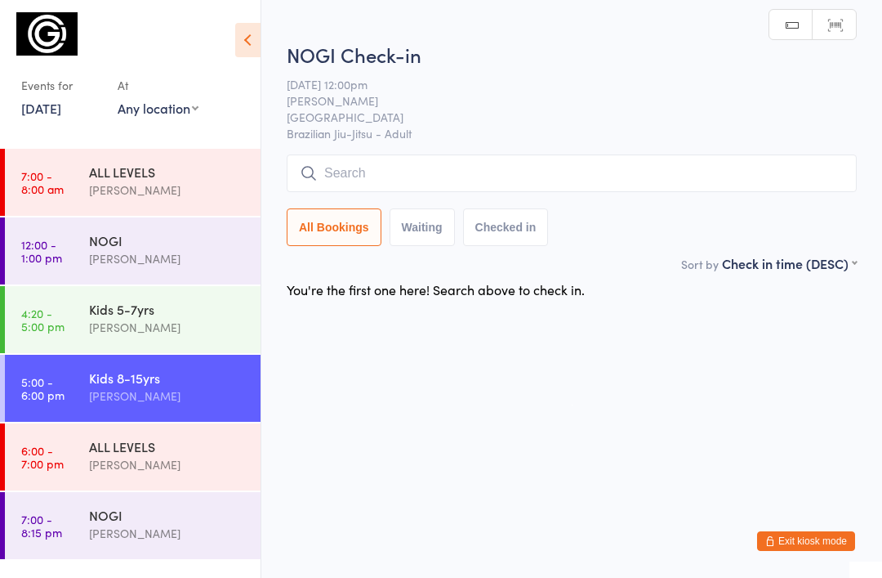
click at [169, 395] on div "[PERSON_NAME]" at bounding box center [168, 395] width 158 height 19
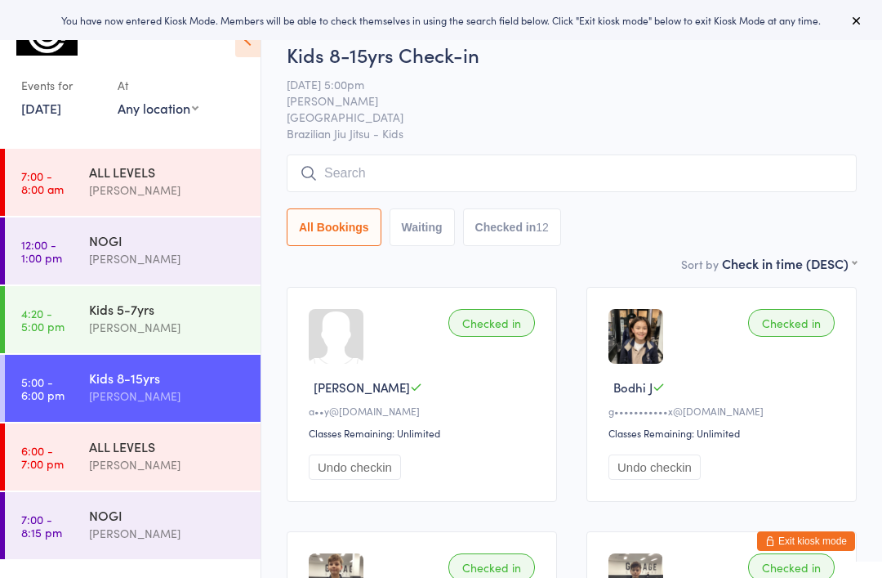
click at [805, 541] on button "Exit kiosk mode" at bounding box center [806, 541] width 98 height 20
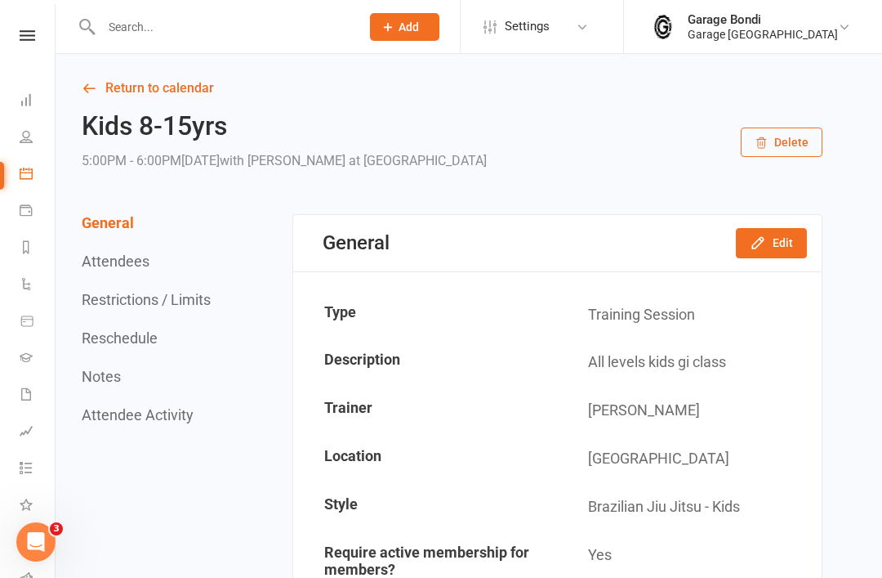
click at [179, 32] on input "text" at bounding box center [222, 27] width 252 height 23
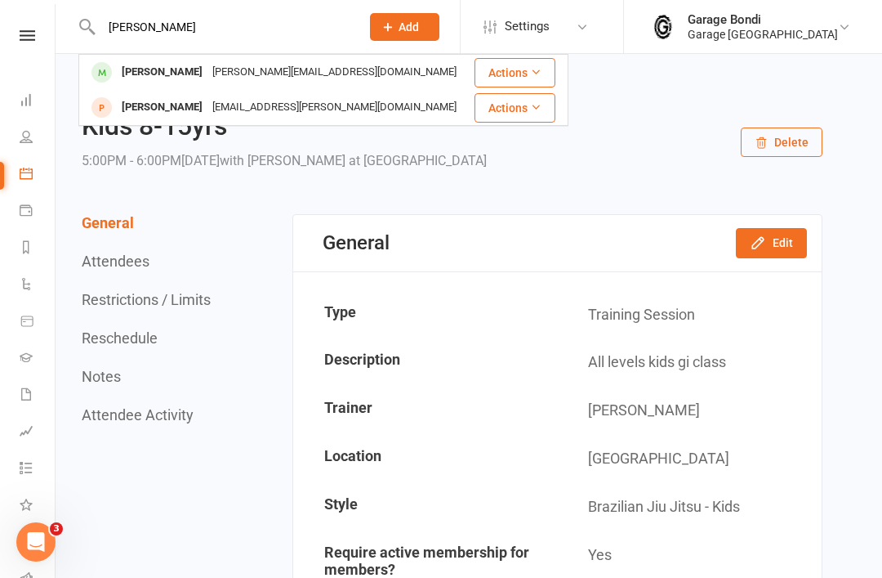
type input "[PERSON_NAME]"
click at [145, 77] on div "[PERSON_NAME]" at bounding box center [162, 72] width 91 height 24
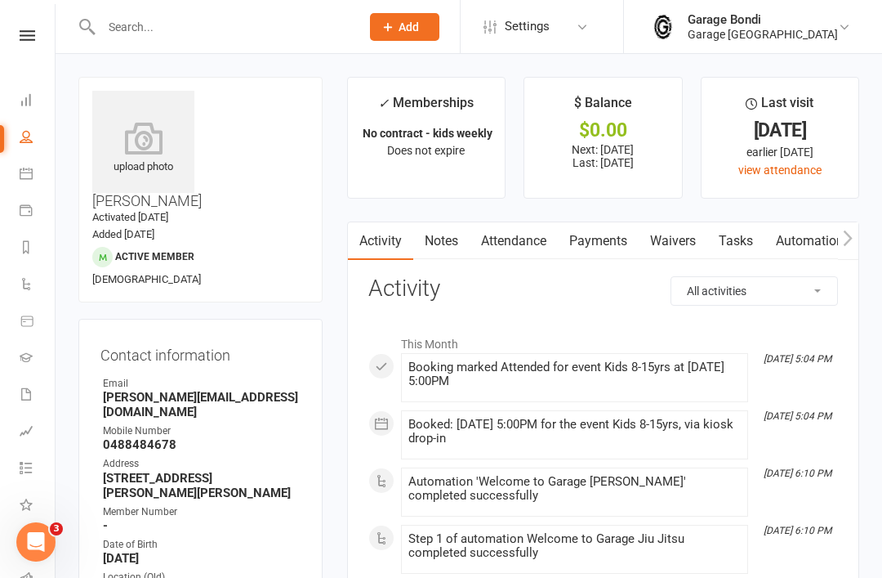
click at [141, 143] on icon at bounding box center [143, 138] width 102 height 33
click at [137, 139] on icon at bounding box center [143, 138] width 102 height 33
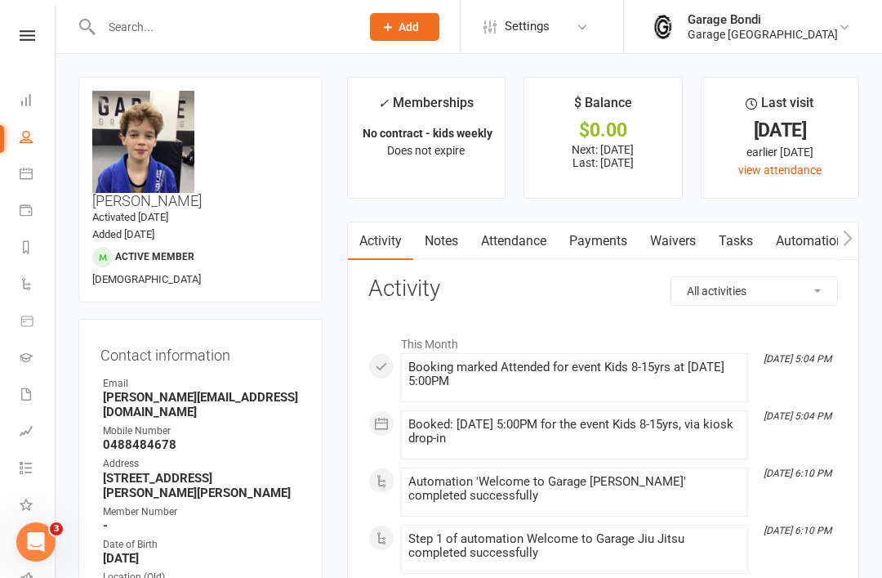
click at [685, 86] on ul "✓ Memberships No contract - kids weekly Does not expire $ Balance $0.00 Next: […" at bounding box center [603, 138] width 512 height 122
click at [198, 16] on input "text" at bounding box center [222, 27] width 252 height 23
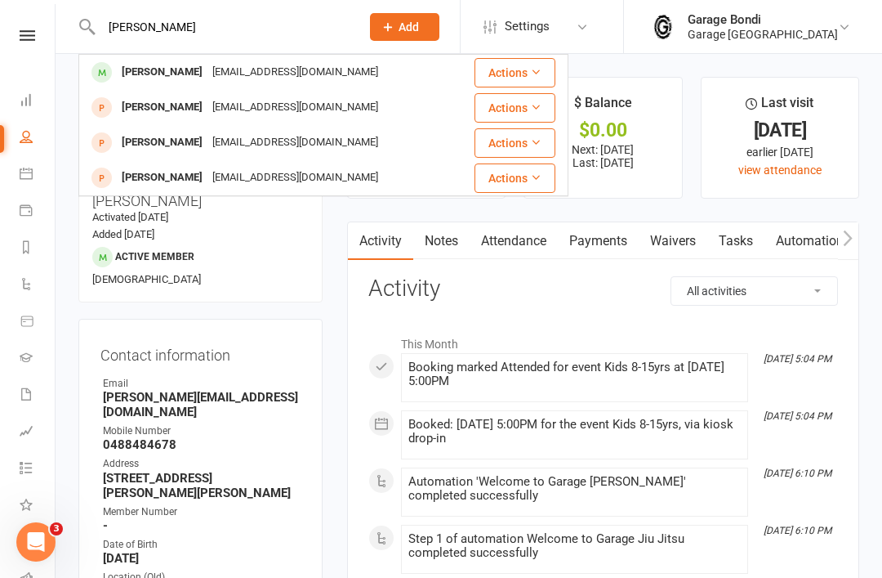
type input "[PERSON_NAME]"
click at [161, 78] on div "[PERSON_NAME]" at bounding box center [162, 72] width 91 height 24
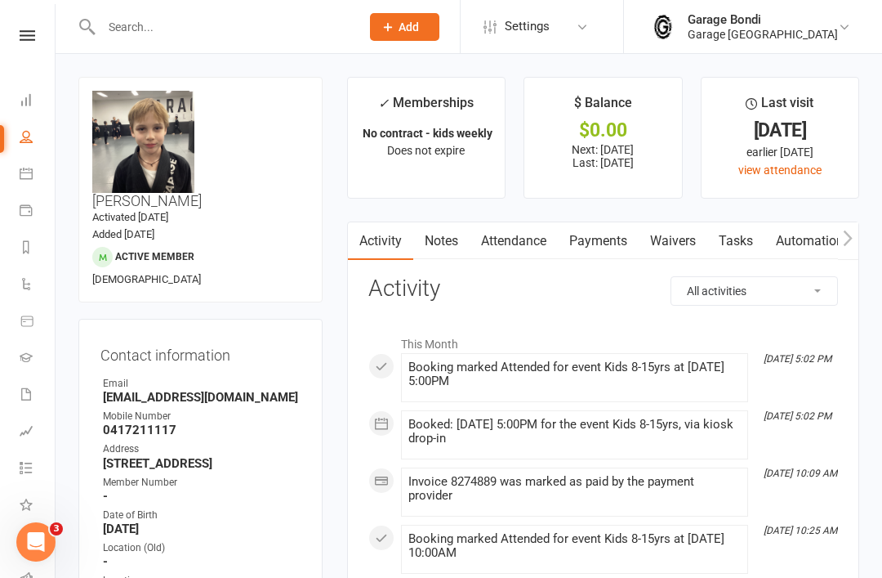
click at [611, 239] on link "Payments" at bounding box center [598, 241] width 81 height 38
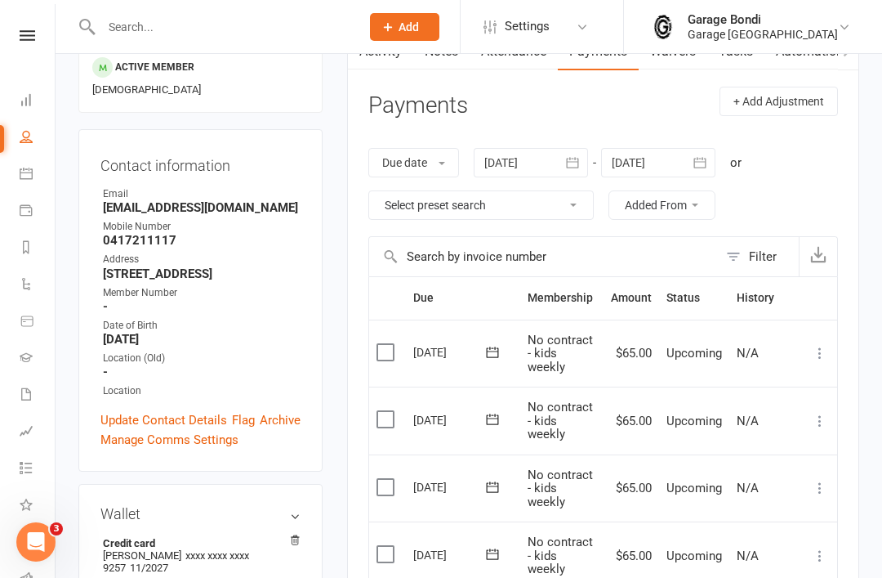
scroll to position [189, 0]
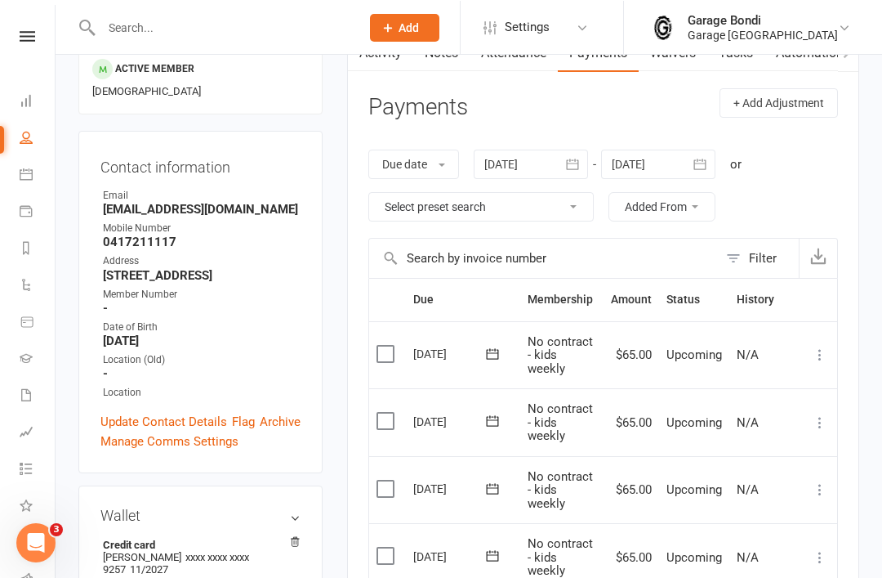
click at [712, 170] on button "button" at bounding box center [700, 163] width 29 height 29
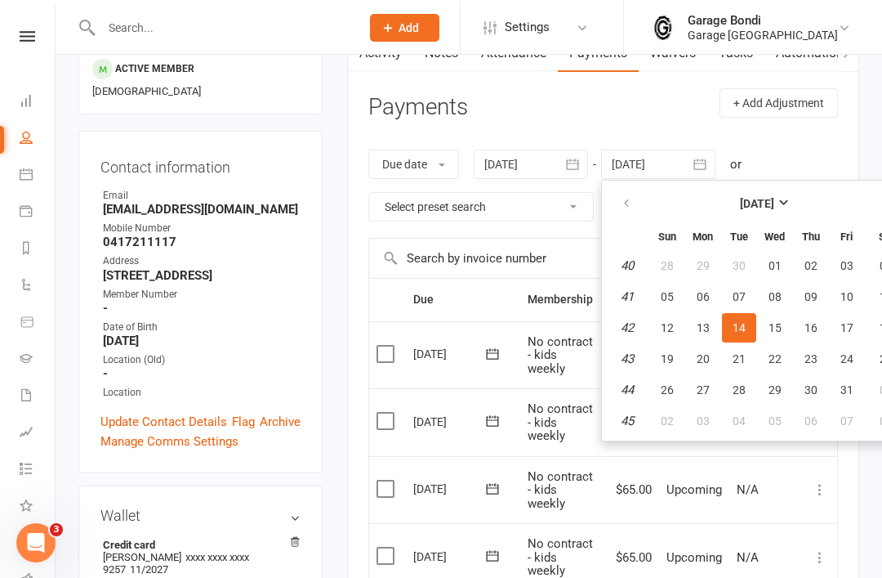
scroll to position [188, 0]
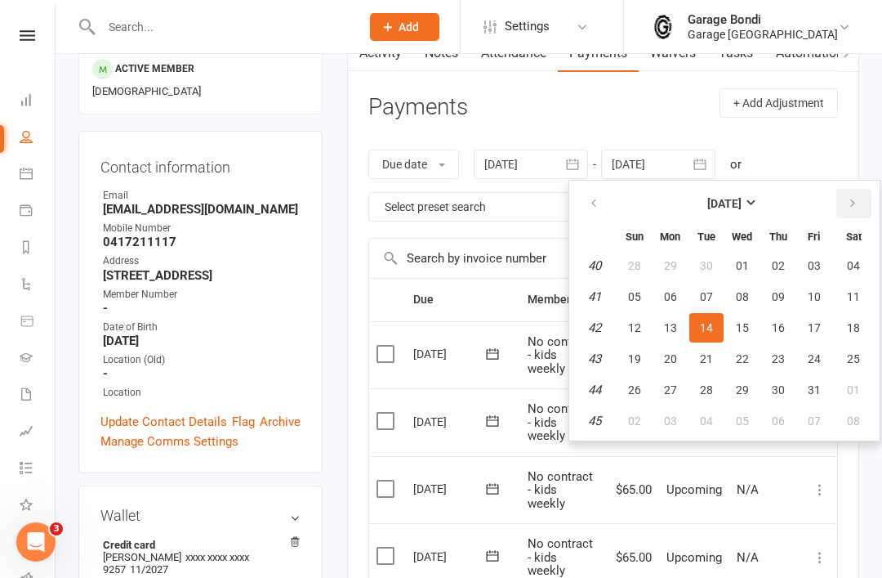
click at [850, 204] on icon "button" at bounding box center [852, 203] width 11 height 13
click at [855, 388] on span "29" at bounding box center [853, 389] width 13 height 13
type input "[DATE]"
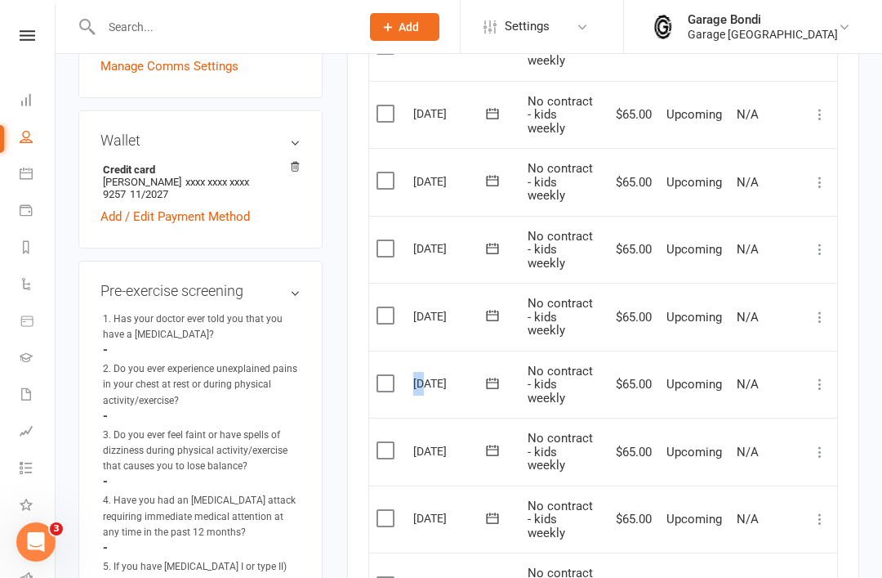
scroll to position [562, 0]
click at [819, 444] on icon at bounding box center [820, 452] width 16 height 16
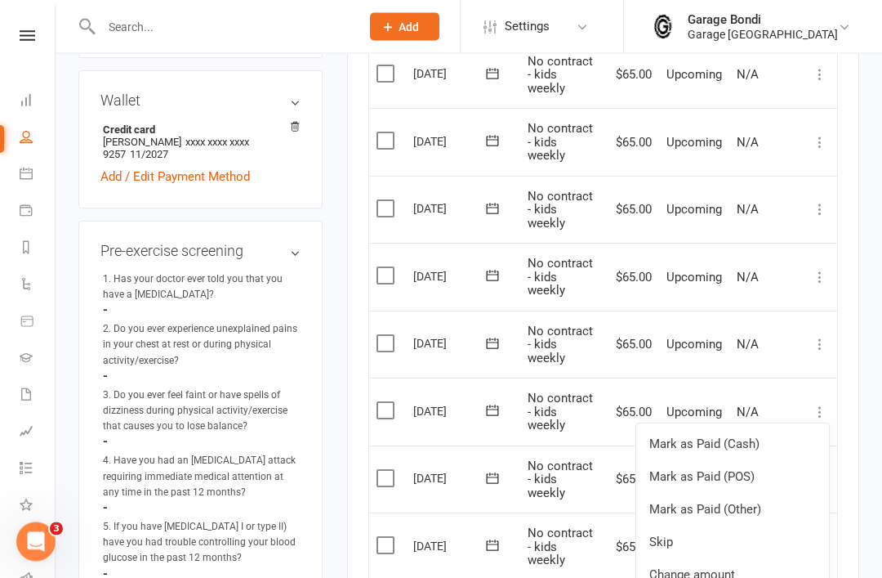
scroll to position [601, 0]
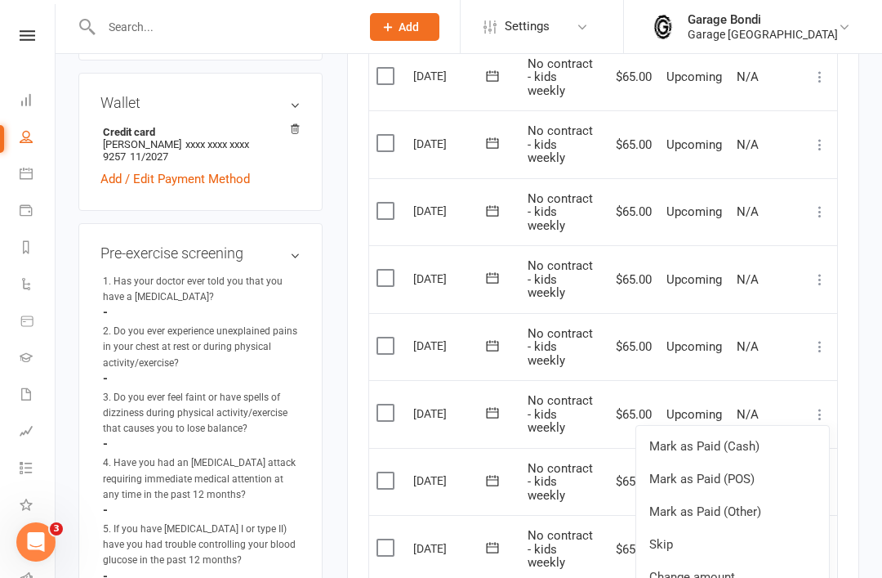
click at [728, 560] on link "Change amount" at bounding box center [732, 576] width 193 height 33
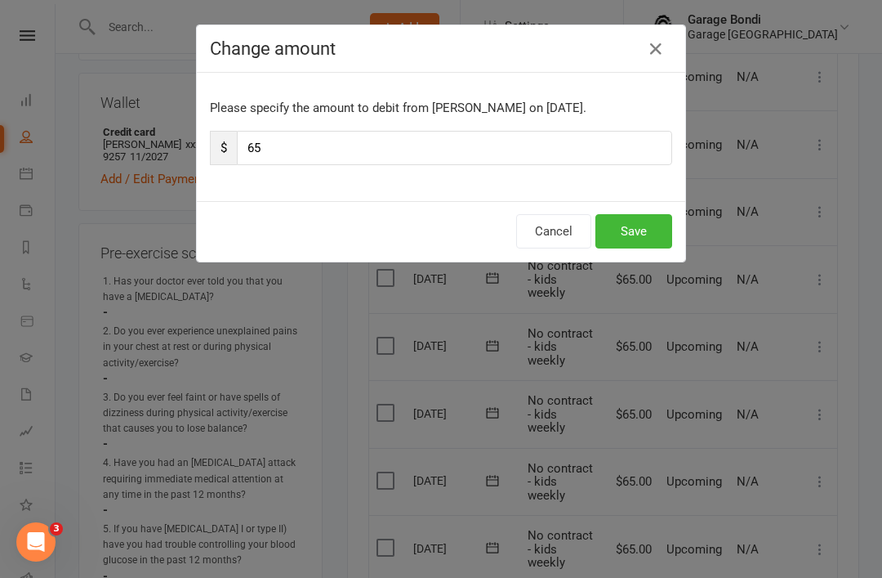
click at [326, 147] on input "65" at bounding box center [454, 148] width 435 height 34
type input "6"
type input "5"
click at [635, 244] on button "Save" at bounding box center [634, 231] width 77 height 34
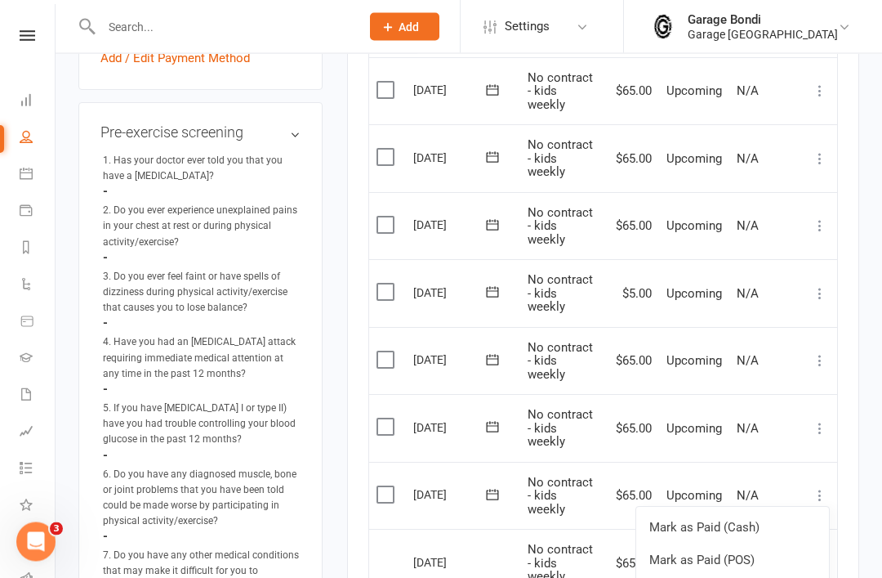
scroll to position [721, 0]
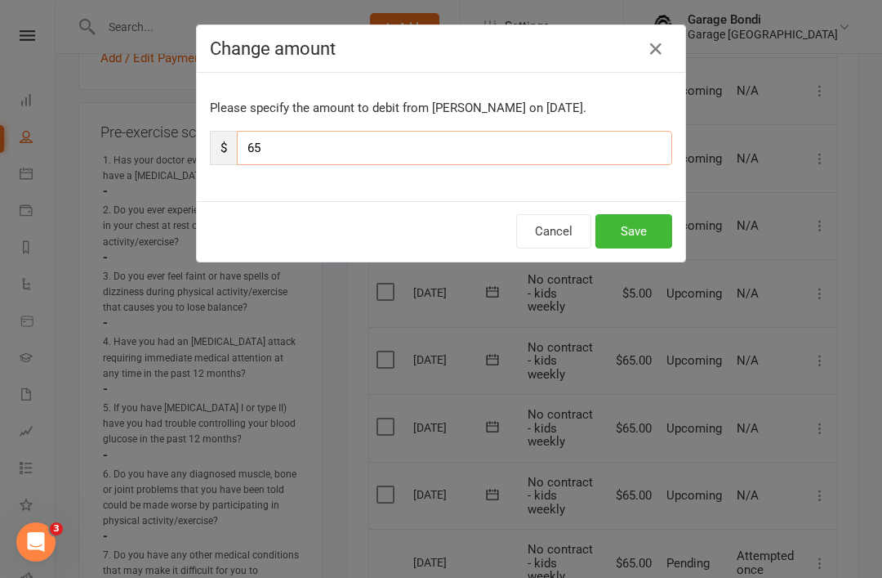
click at [307, 142] on input "65" at bounding box center [454, 148] width 435 height 34
type input "6"
type input "5"
click at [658, 232] on button "Save" at bounding box center [634, 231] width 77 height 34
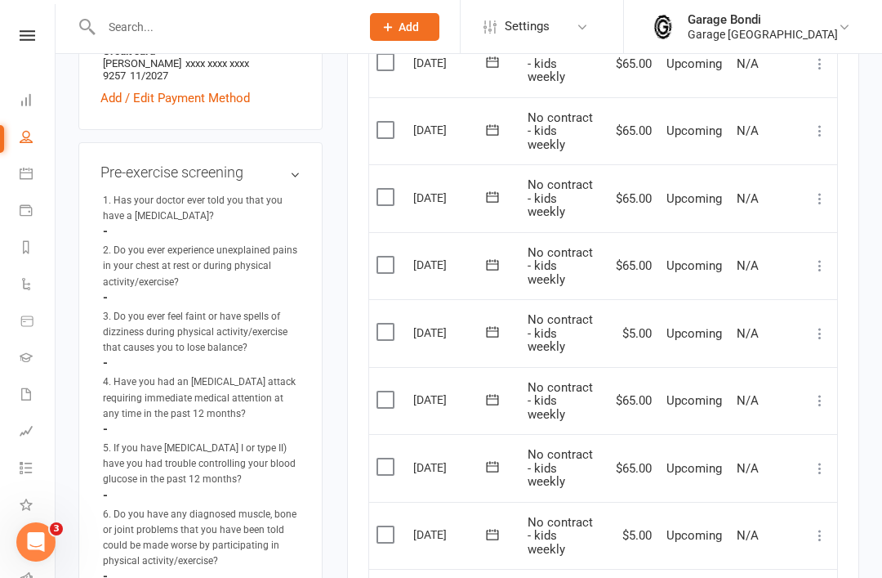
scroll to position [681, 0]
click at [414, 300] on td "[DATE]" at bounding box center [463, 334] width 114 height 68
click at [357, 288] on div "Activity Notes Attendance Payments Waivers Tasks Automations Gradings / Promoti…" at bounding box center [603, 366] width 512 height 1651
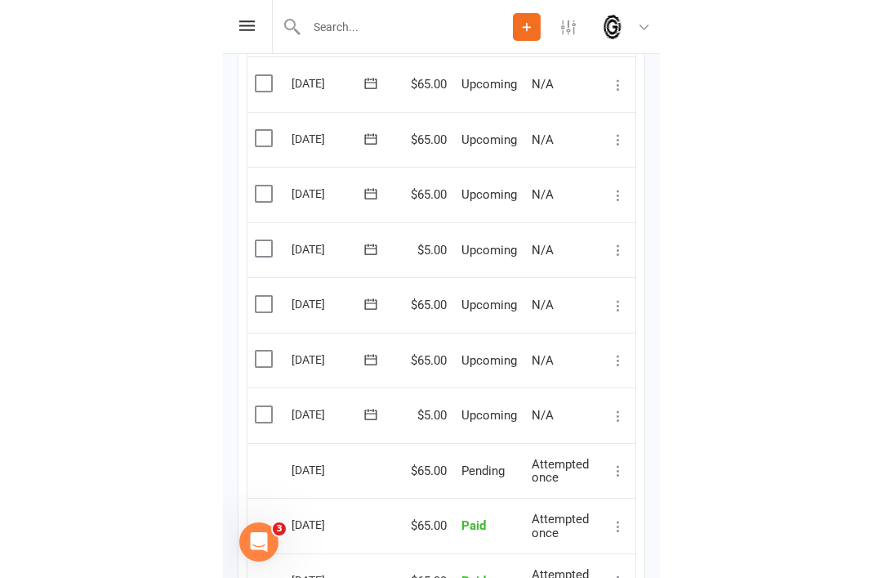
scroll to position [708, 0]
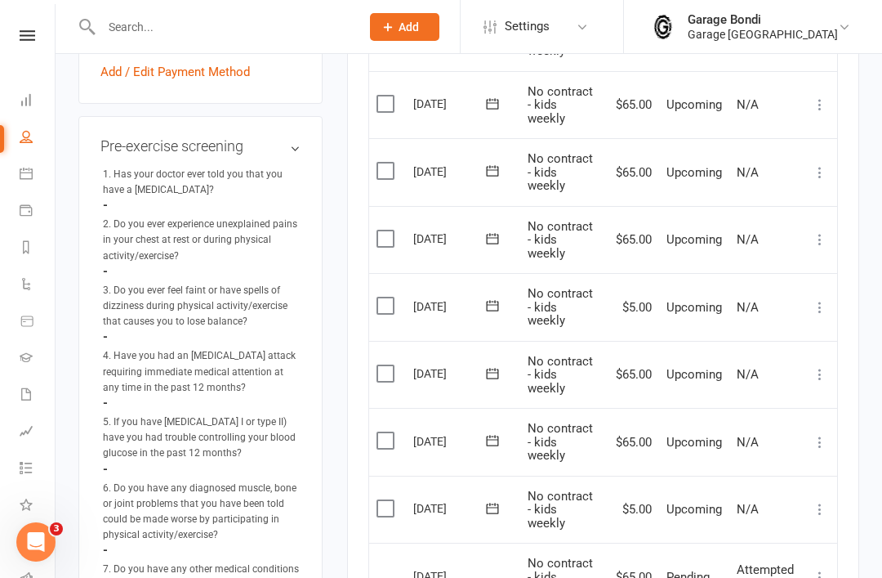
click at [817, 432] on button at bounding box center [821, 442] width 20 height 20
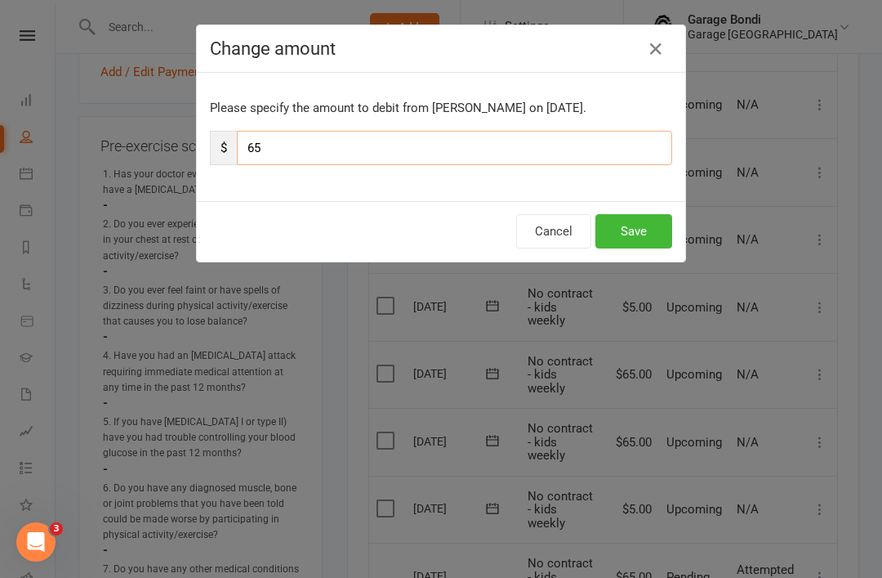
click at [329, 150] on input "65" at bounding box center [454, 148] width 435 height 34
type input "6"
type input "5"
click at [649, 221] on button "Save" at bounding box center [634, 231] width 77 height 34
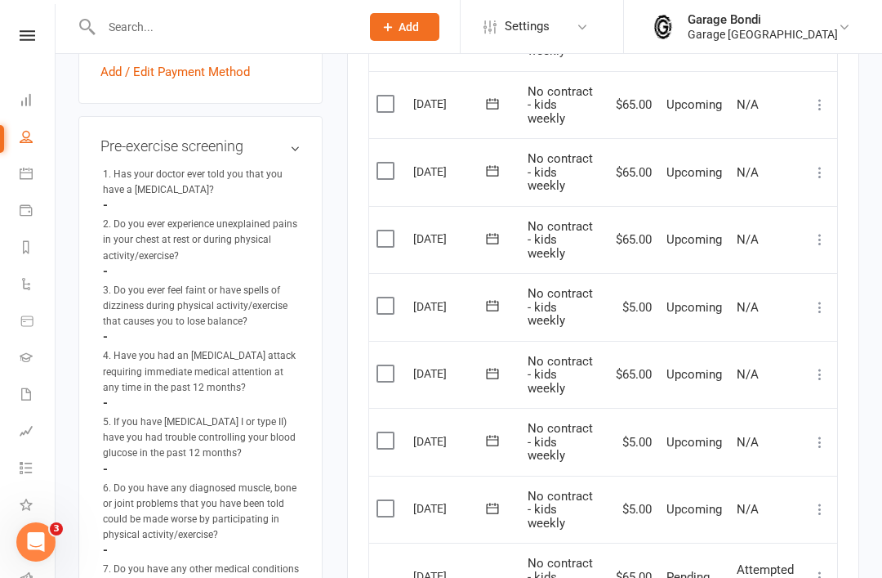
click at [815, 366] on icon at bounding box center [820, 374] width 16 height 16
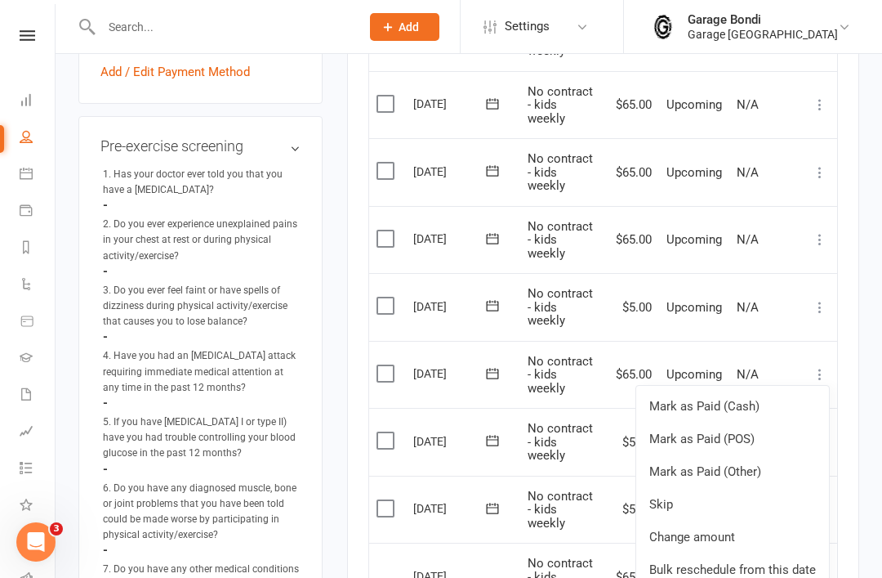
click at [712, 520] on link "Change amount" at bounding box center [732, 536] width 193 height 33
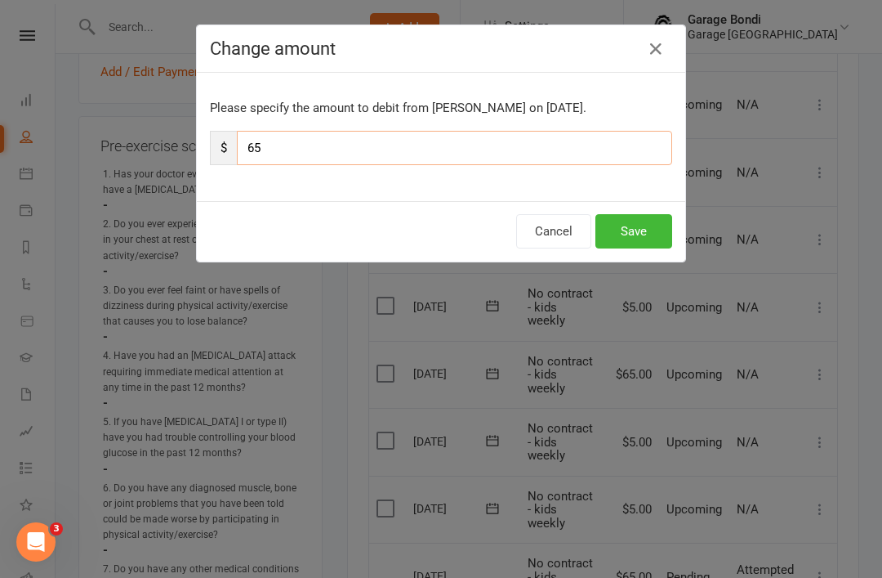
click at [312, 148] on input "65" at bounding box center [454, 148] width 435 height 34
type input "6"
type input "5"
click at [639, 228] on button "Save" at bounding box center [634, 231] width 77 height 34
